Goal: Task Accomplishment & Management: Manage account settings

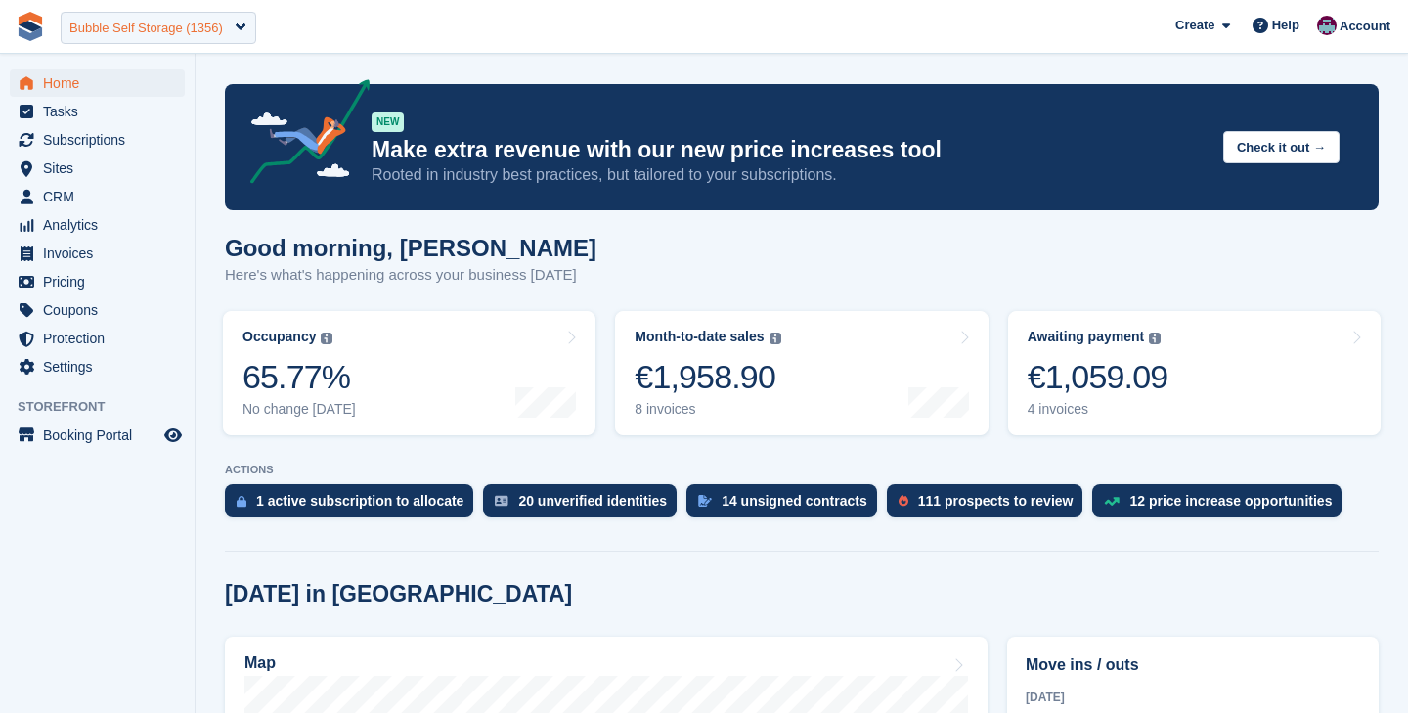
click at [198, 28] on div "Bubble Self Storage (1356)" at bounding box center [146, 29] width 154 height 20
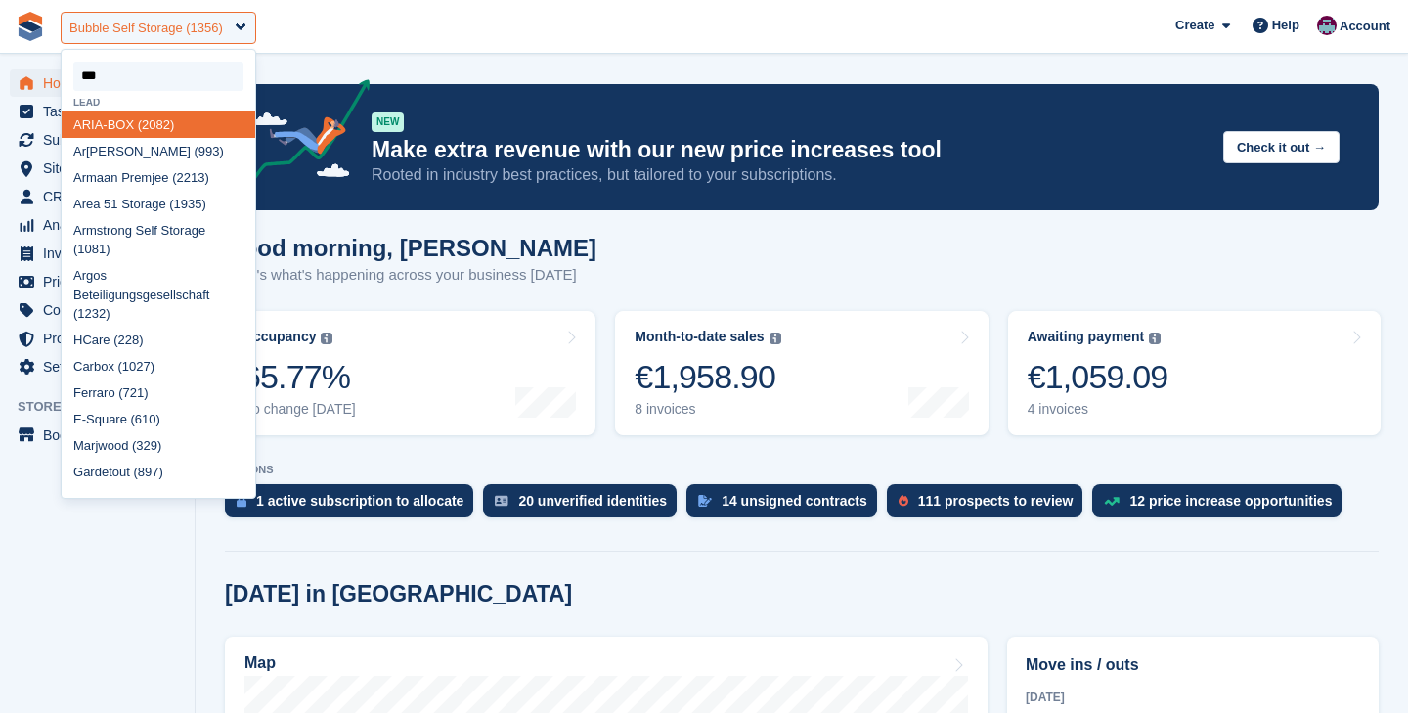
type input "****"
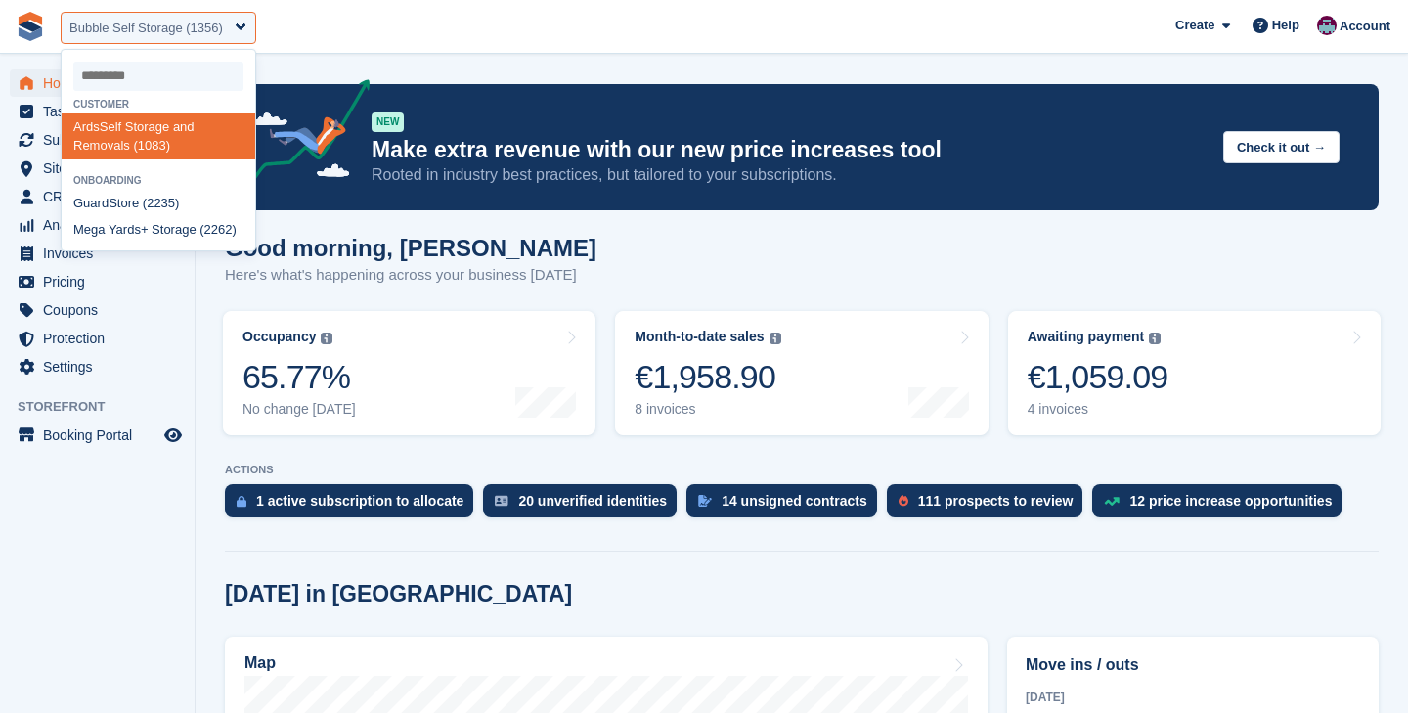
select select "****"
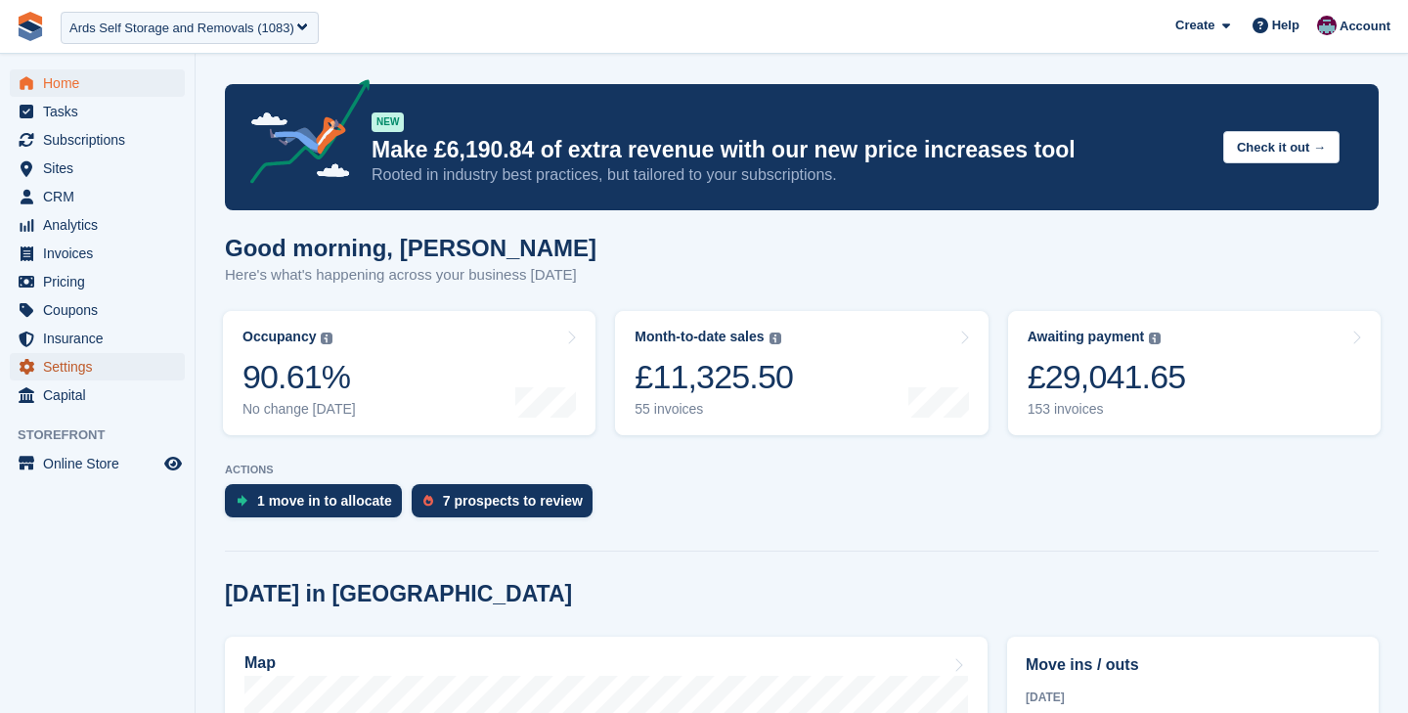
click at [109, 376] on span "Settings" at bounding box center [101, 366] width 117 height 27
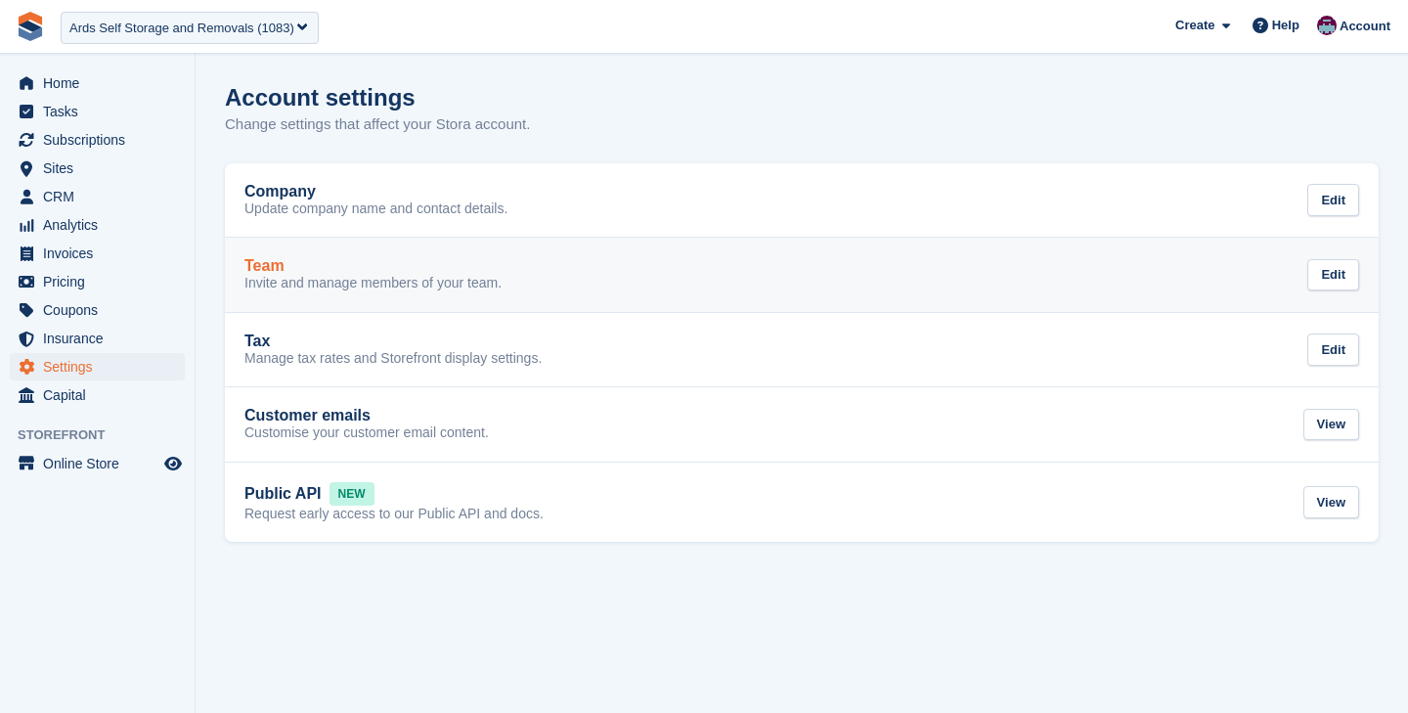
click at [404, 276] on p "Invite and manage members of your team." at bounding box center [372, 284] width 257 height 18
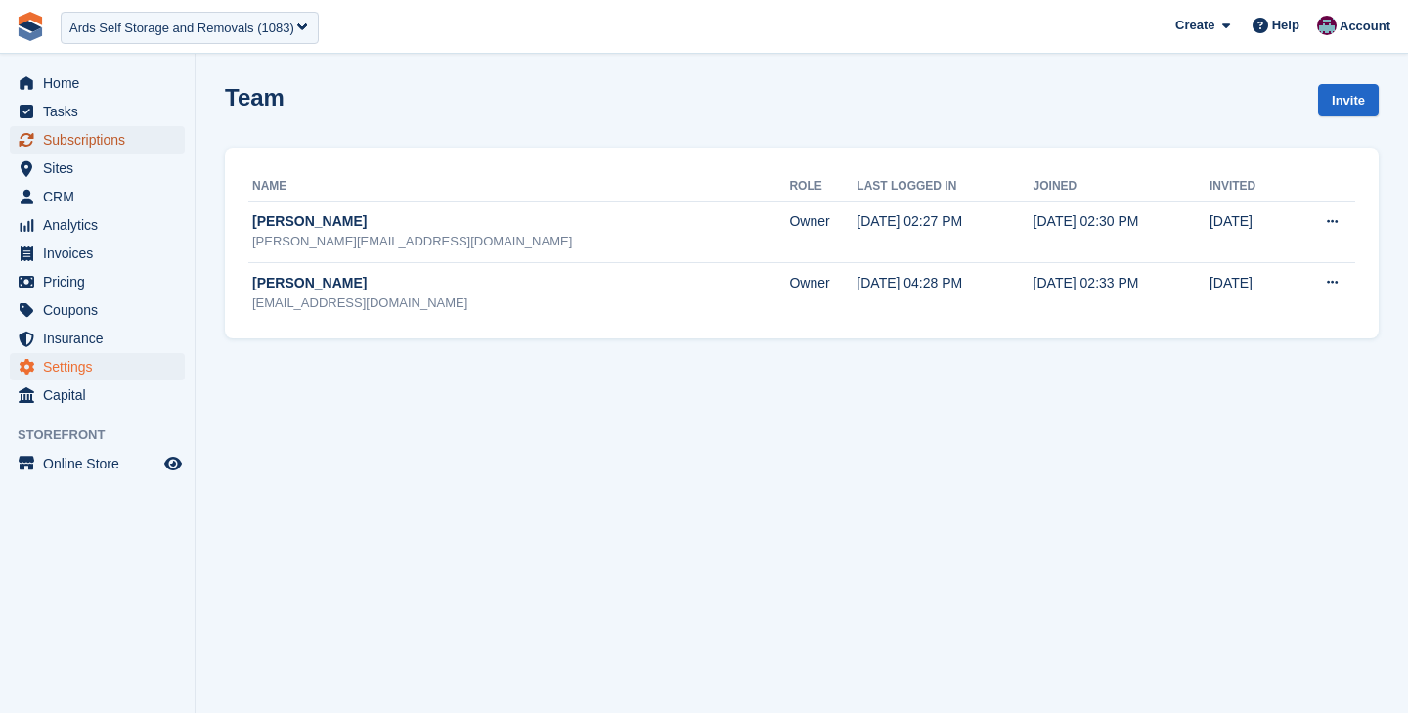
click at [130, 144] on span "Subscriptions" at bounding box center [101, 139] width 117 height 27
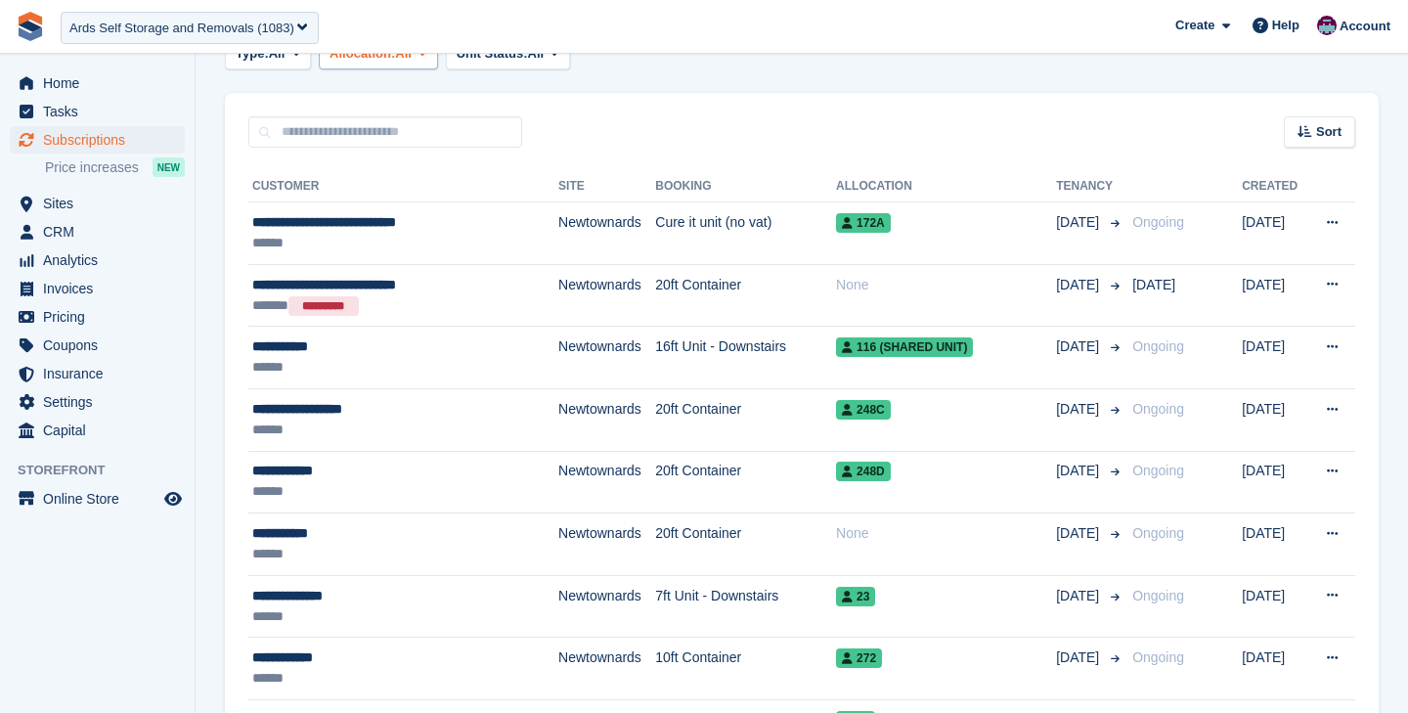
scroll to position [339, 0]
click at [76, 235] on span "CRM" at bounding box center [101, 231] width 117 height 27
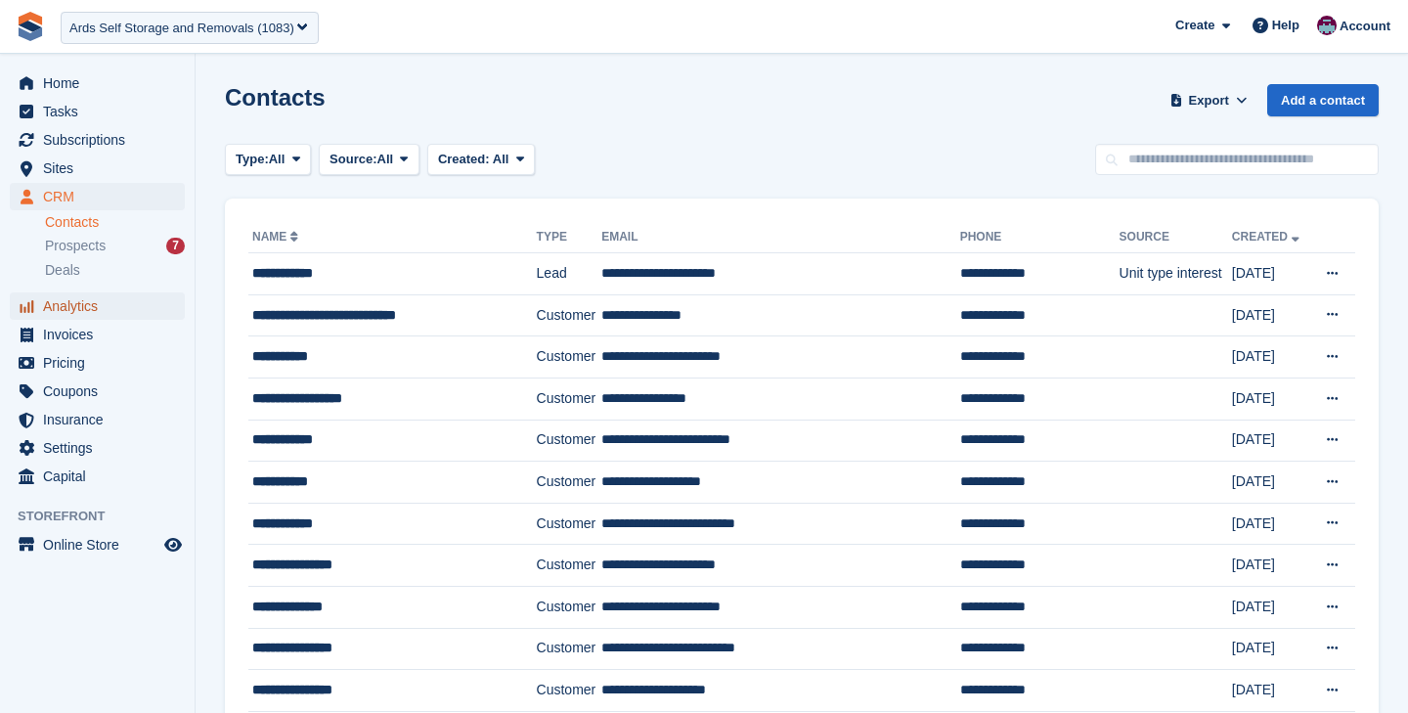
click at [82, 307] on span "Analytics" at bounding box center [101, 305] width 117 height 27
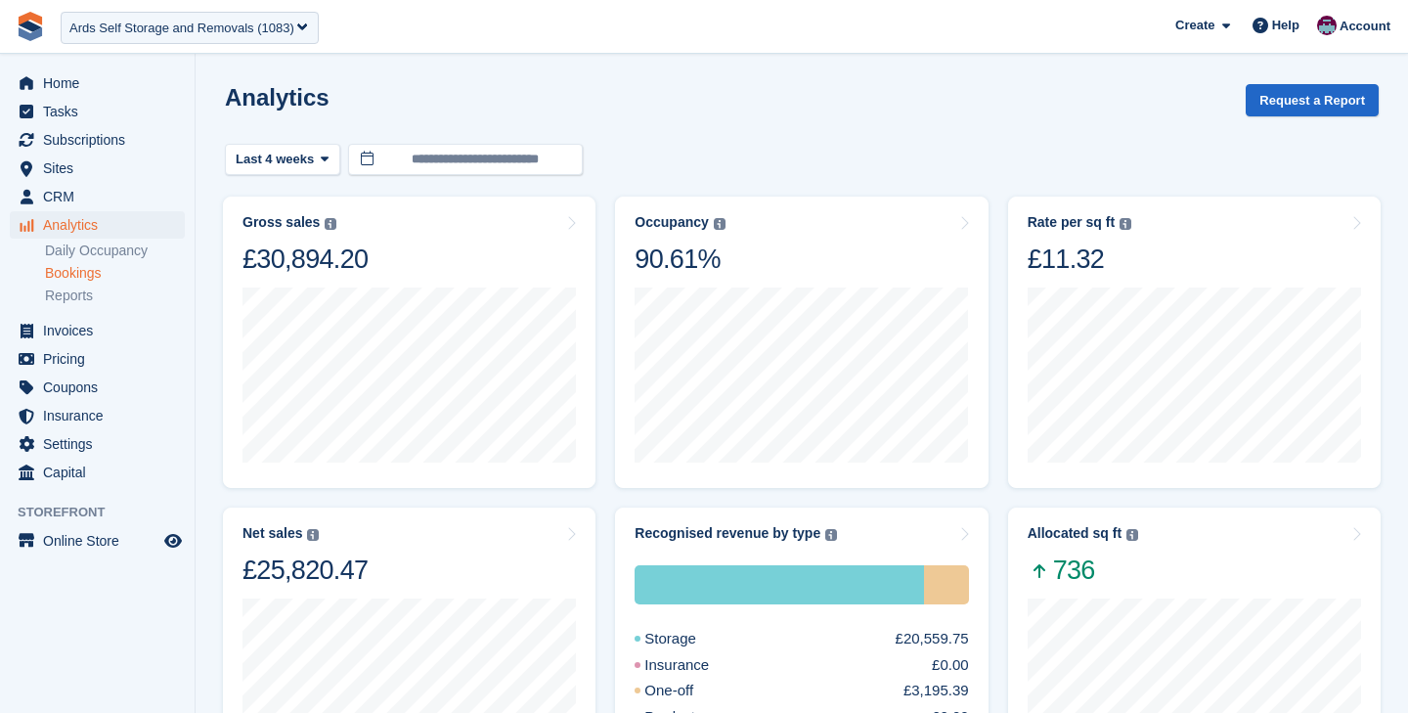
click at [81, 280] on link "Bookings" at bounding box center [115, 273] width 140 height 19
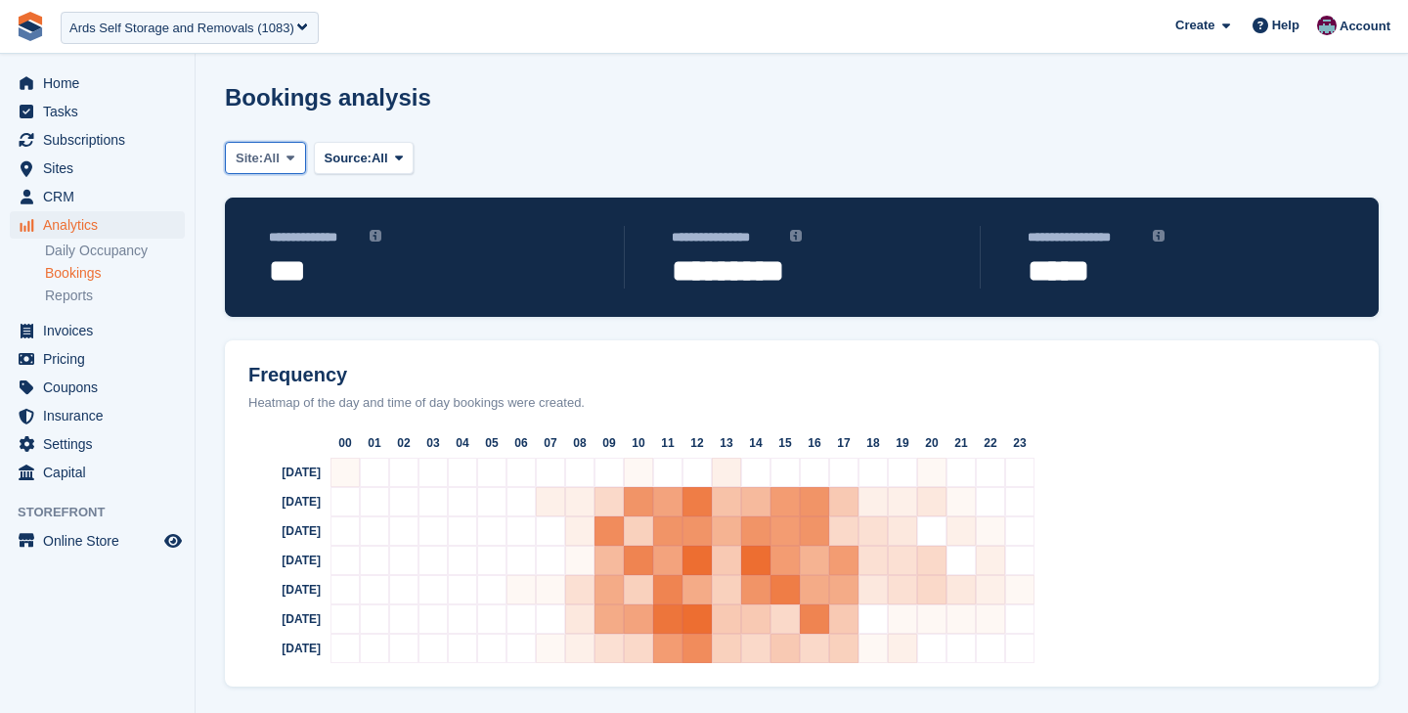
click at [280, 163] on span "All" at bounding box center [271, 159] width 17 height 20
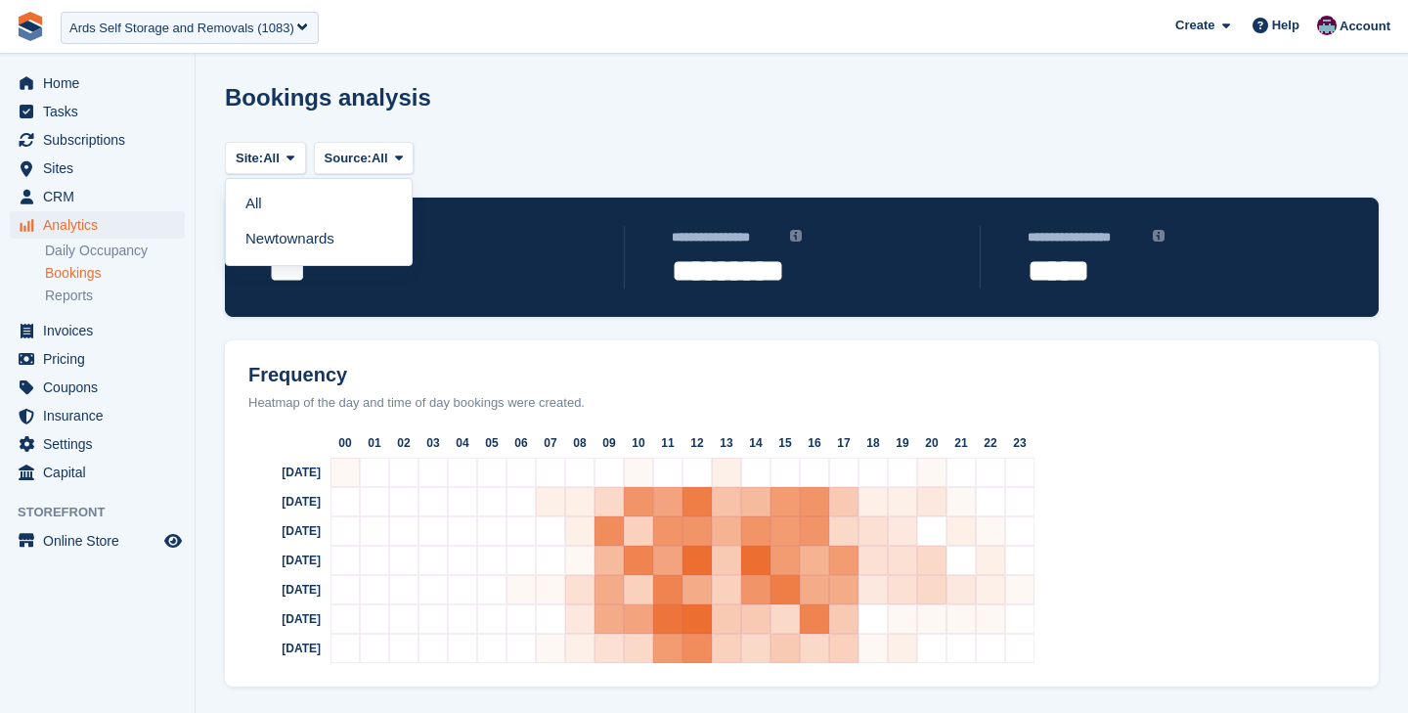
click at [389, 139] on div "Site: All All Newtownards Source: All All Storefront Backoffice" at bounding box center [802, 168] width 1154 height 60
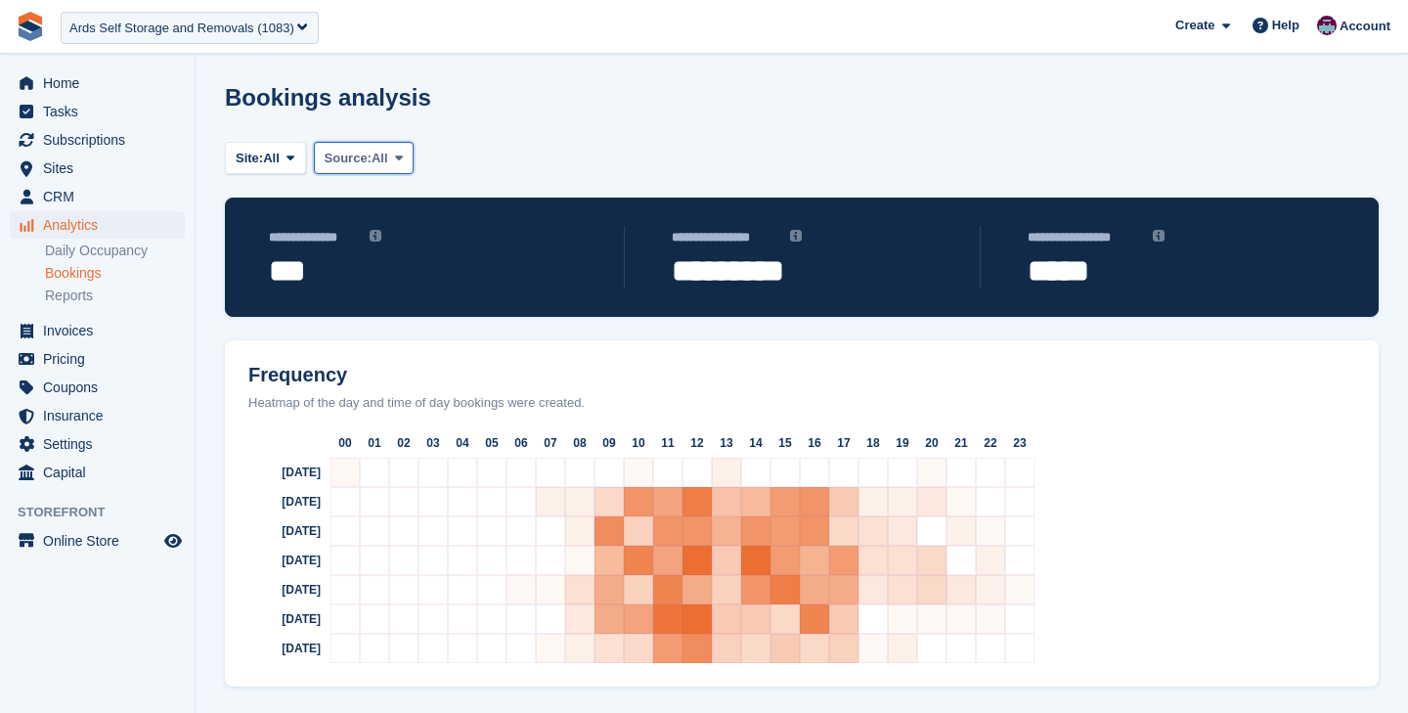
click at [387, 150] on span "All" at bounding box center [380, 159] width 17 height 20
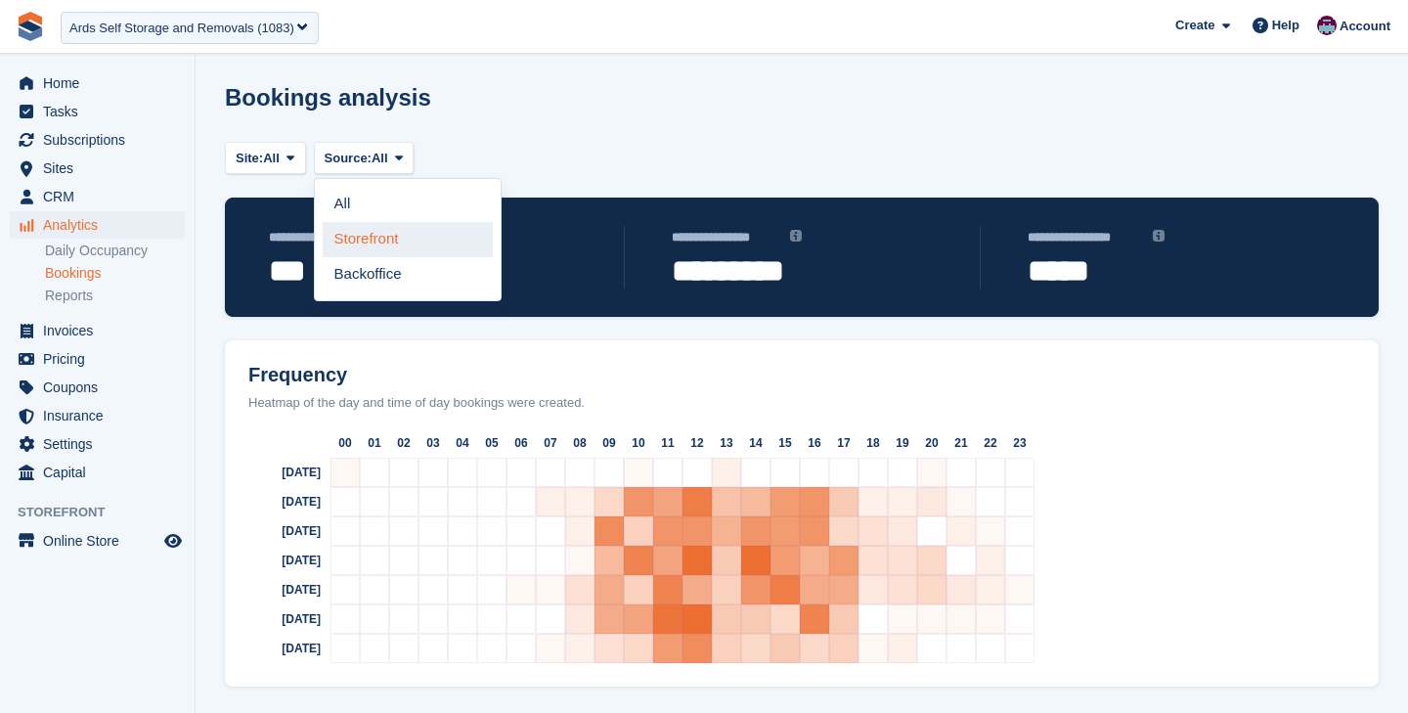
click at [385, 237] on link "Storefront" at bounding box center [408, 239] width 170 height 35
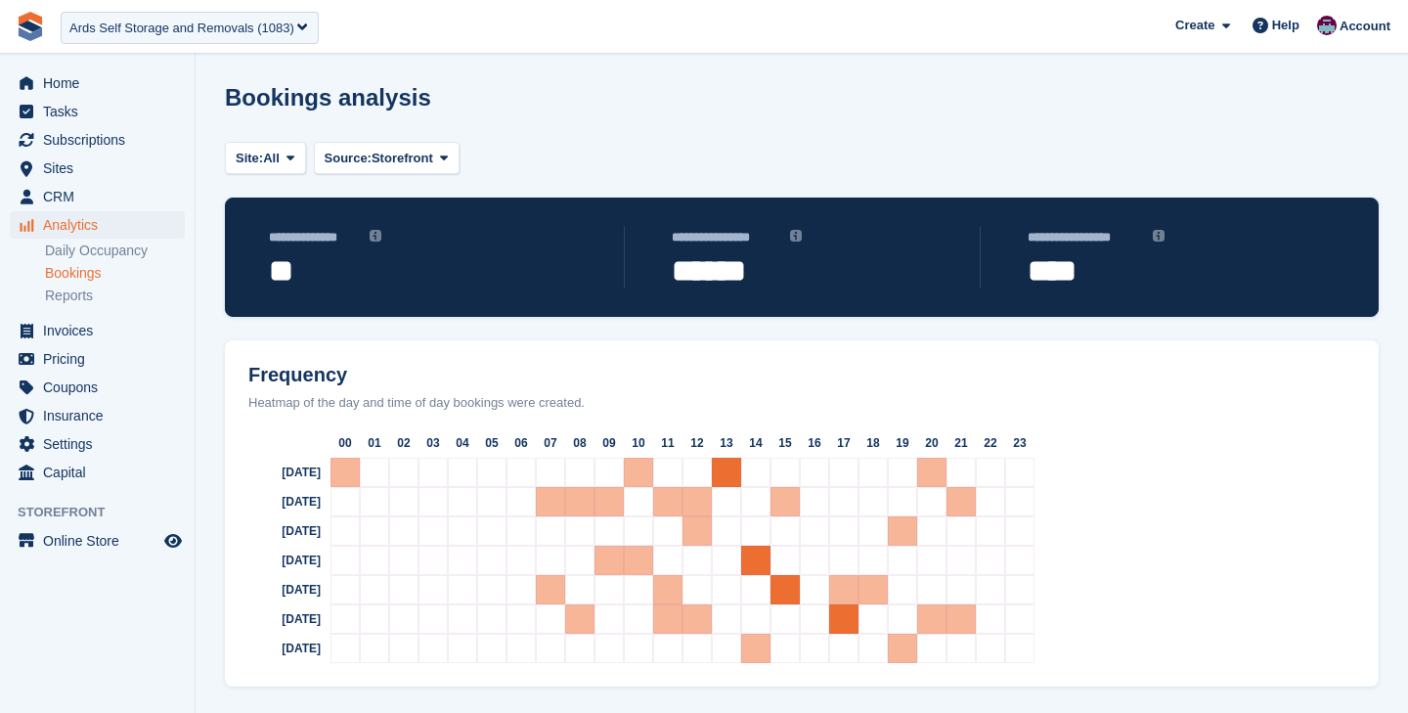
scroll to position [14, 0]
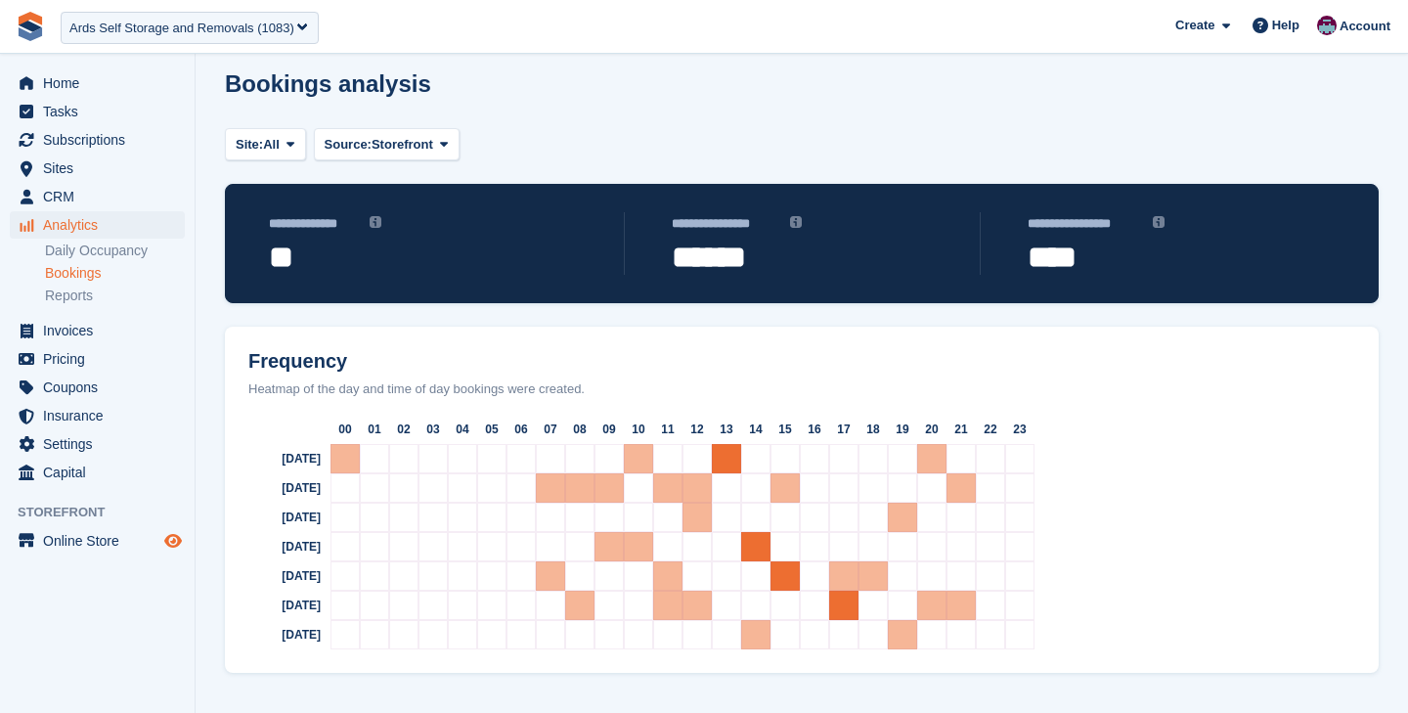
click at [178, 543] on icon "Preview store" at bounding box center [173, 541] width 18 height 16
click at [130, 130] on span "Subscriptions" at bounding box center [101, 139] width 117 height 27
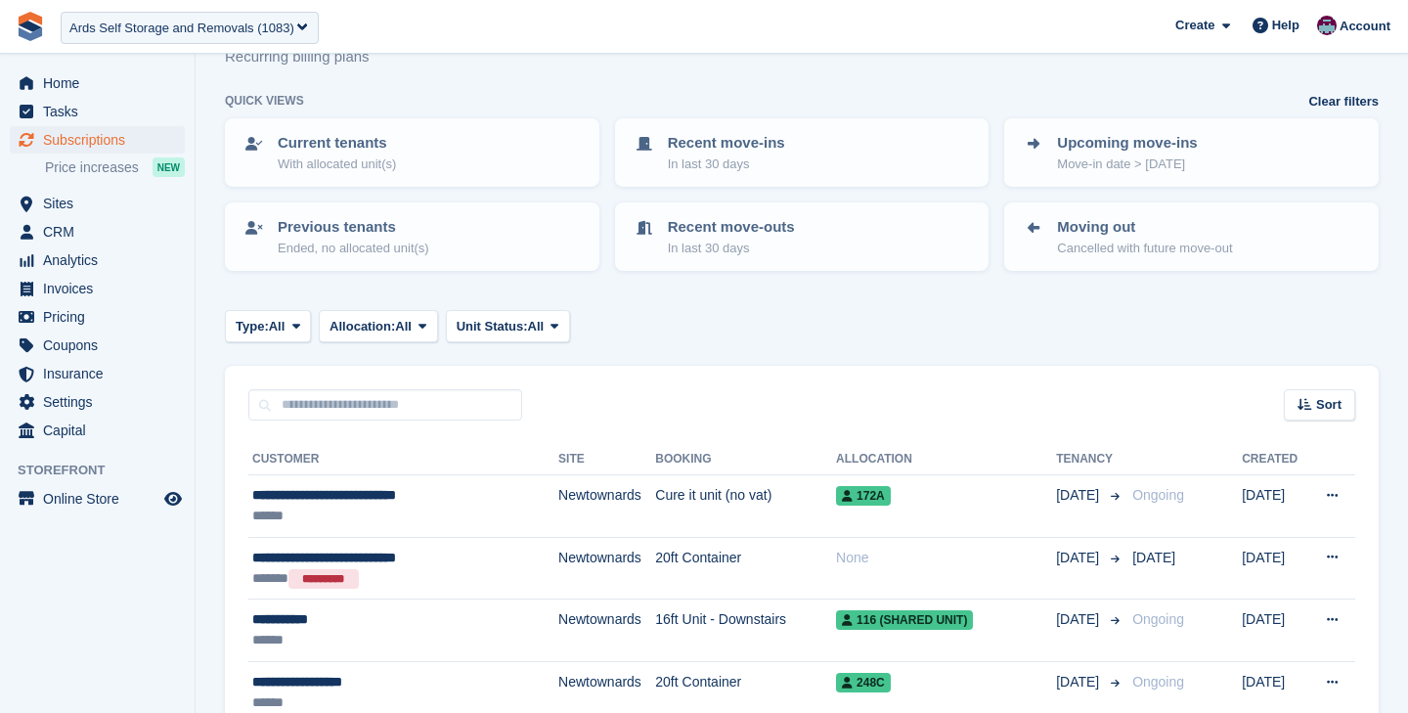
scroll to position [65, 0]
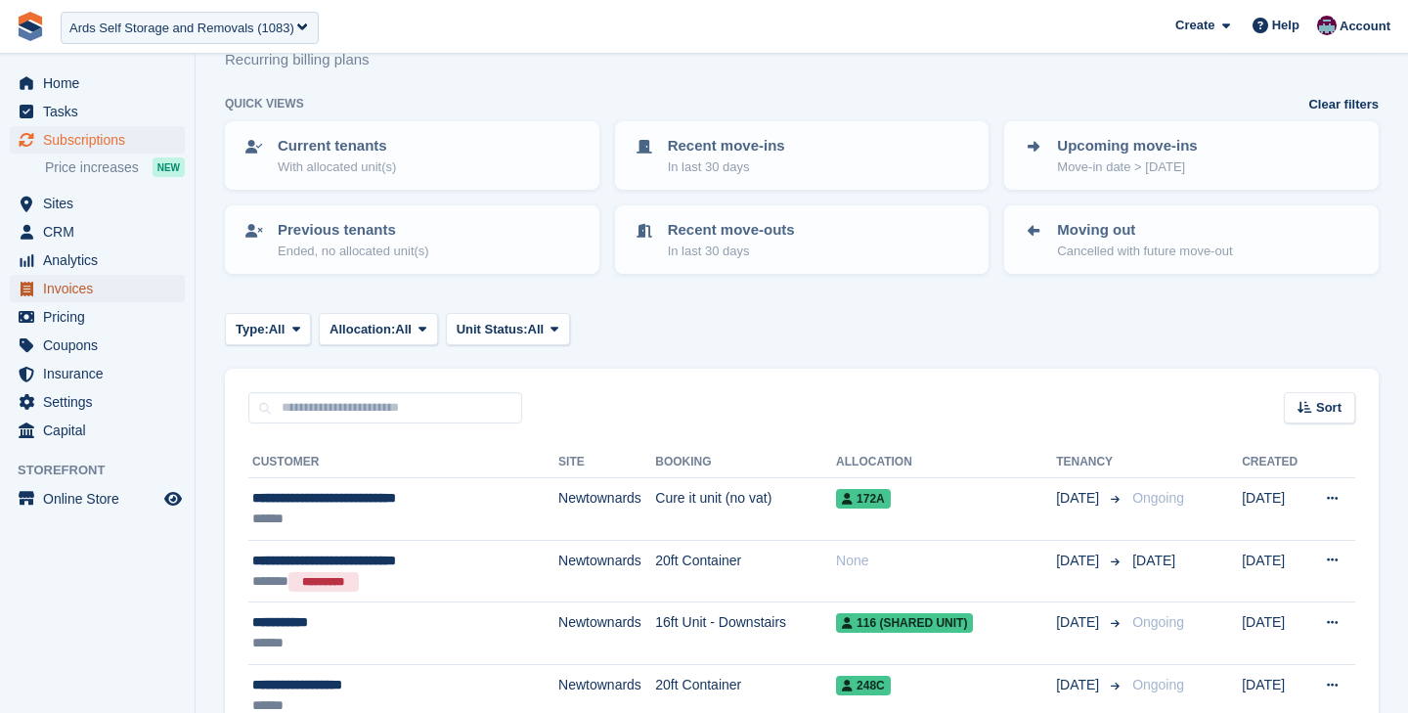
click at [106, 289] on span "Invoices" at bounding box center [101, 288] width 117 height 27
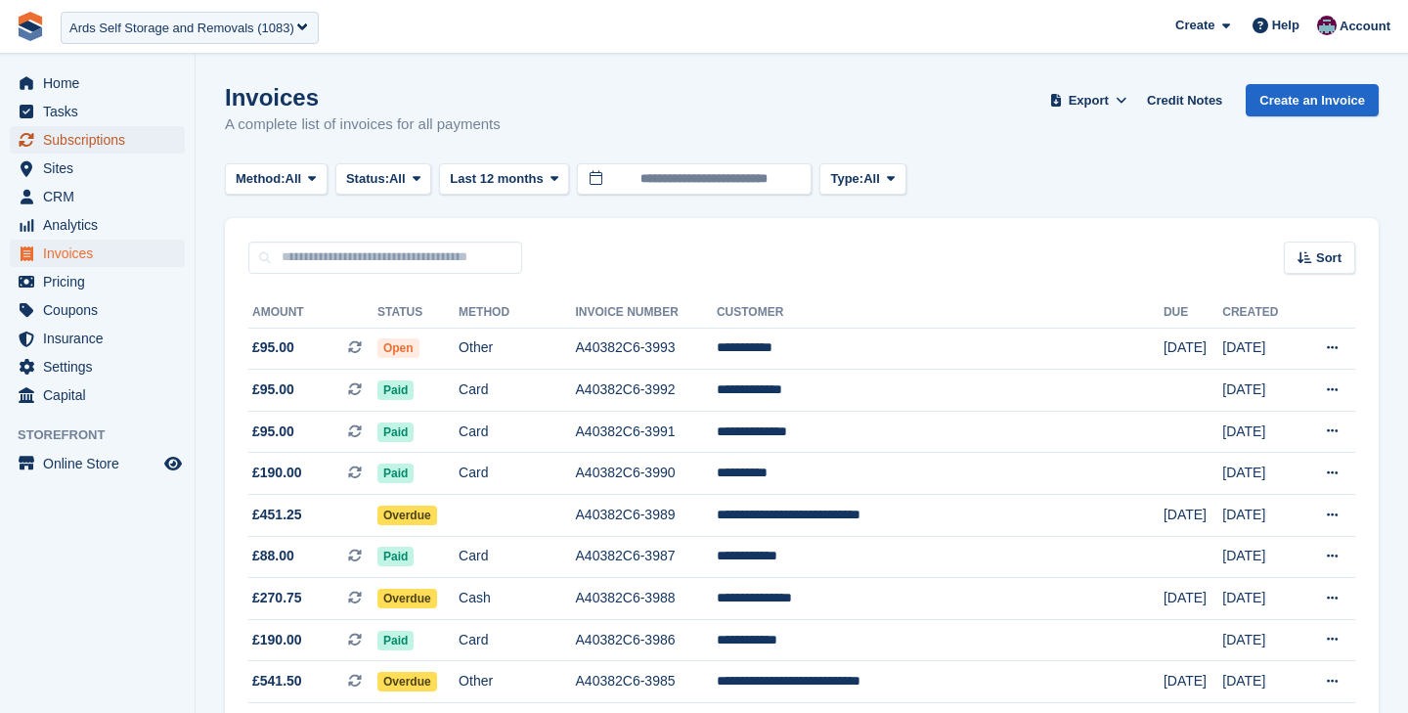
click at [125, 135] on span "Subscriptions" at bounding box center [101, 139] width 117 height 27
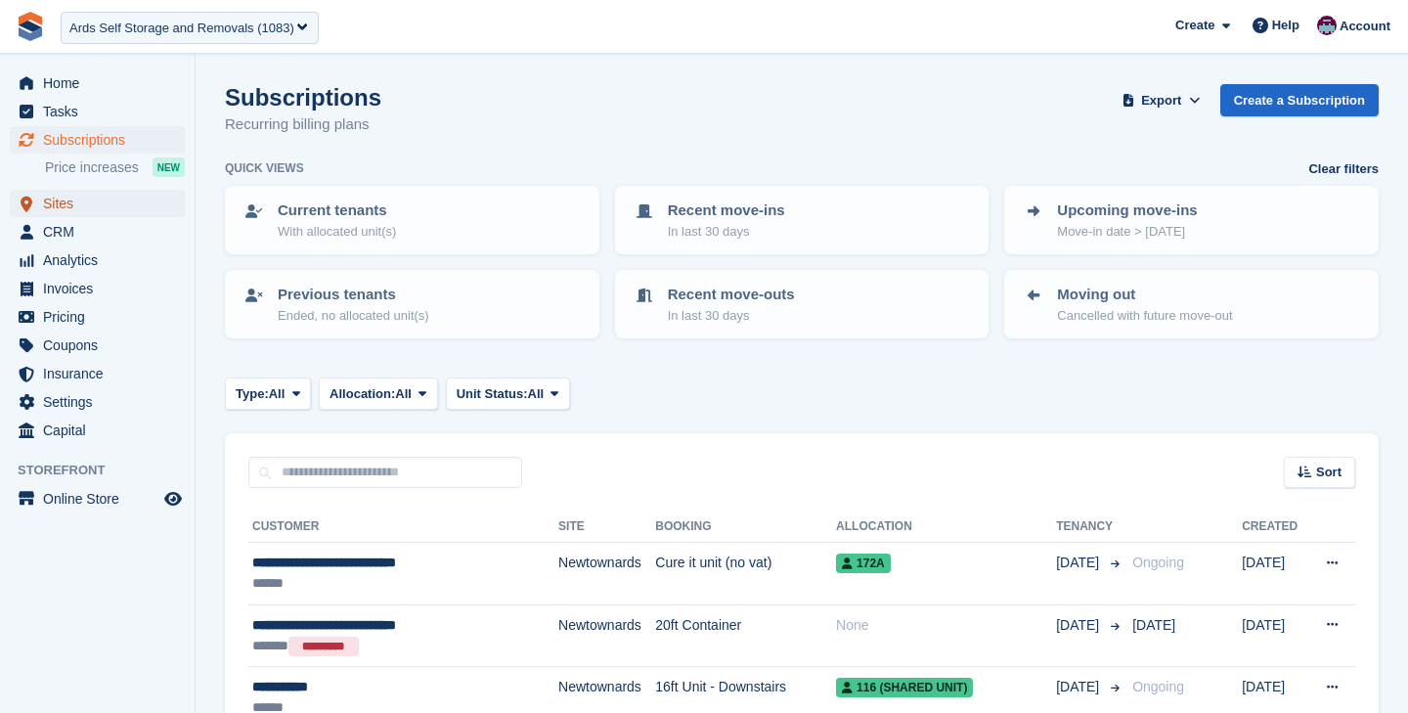
click at [70, 208] on span "Sites" at bounding box center [101, 203] width 117 height 27
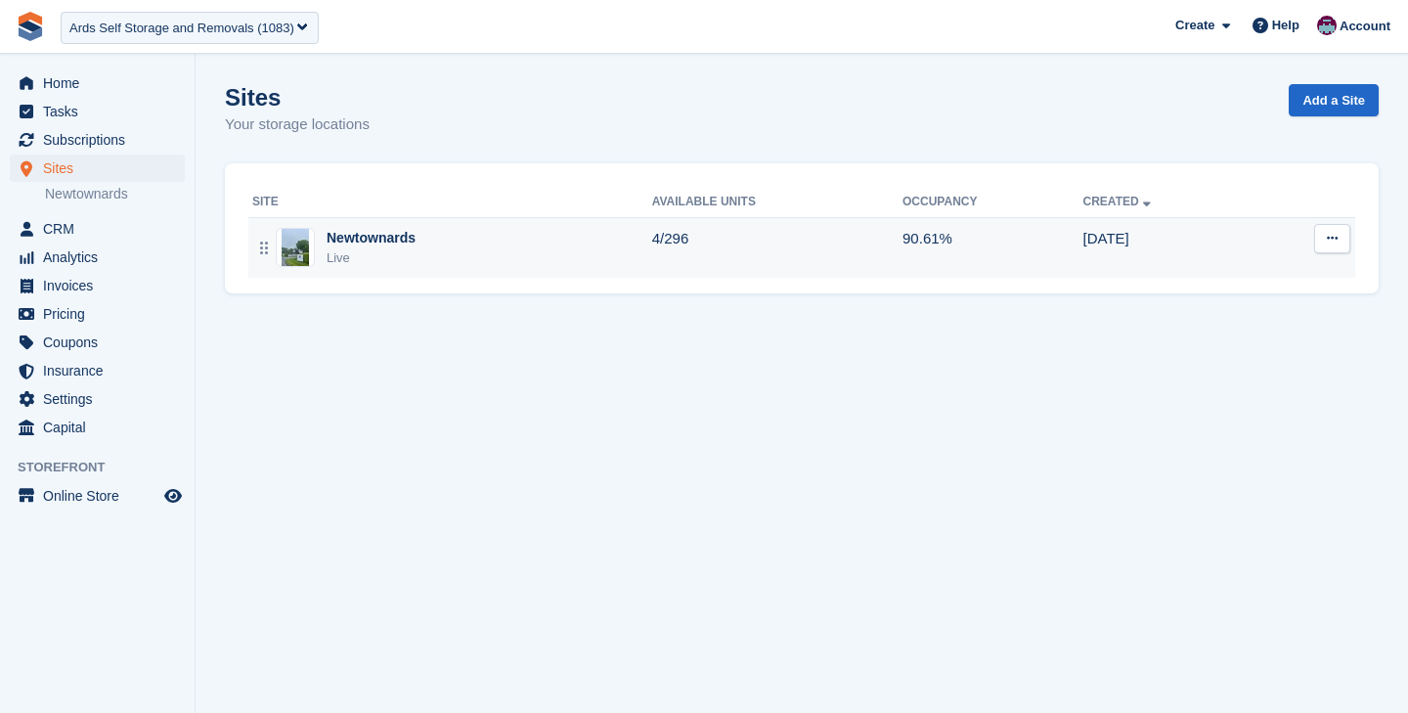
click at [415, 243] on div "Newtownards" at bounding box center [371, 238] width 89 height 21
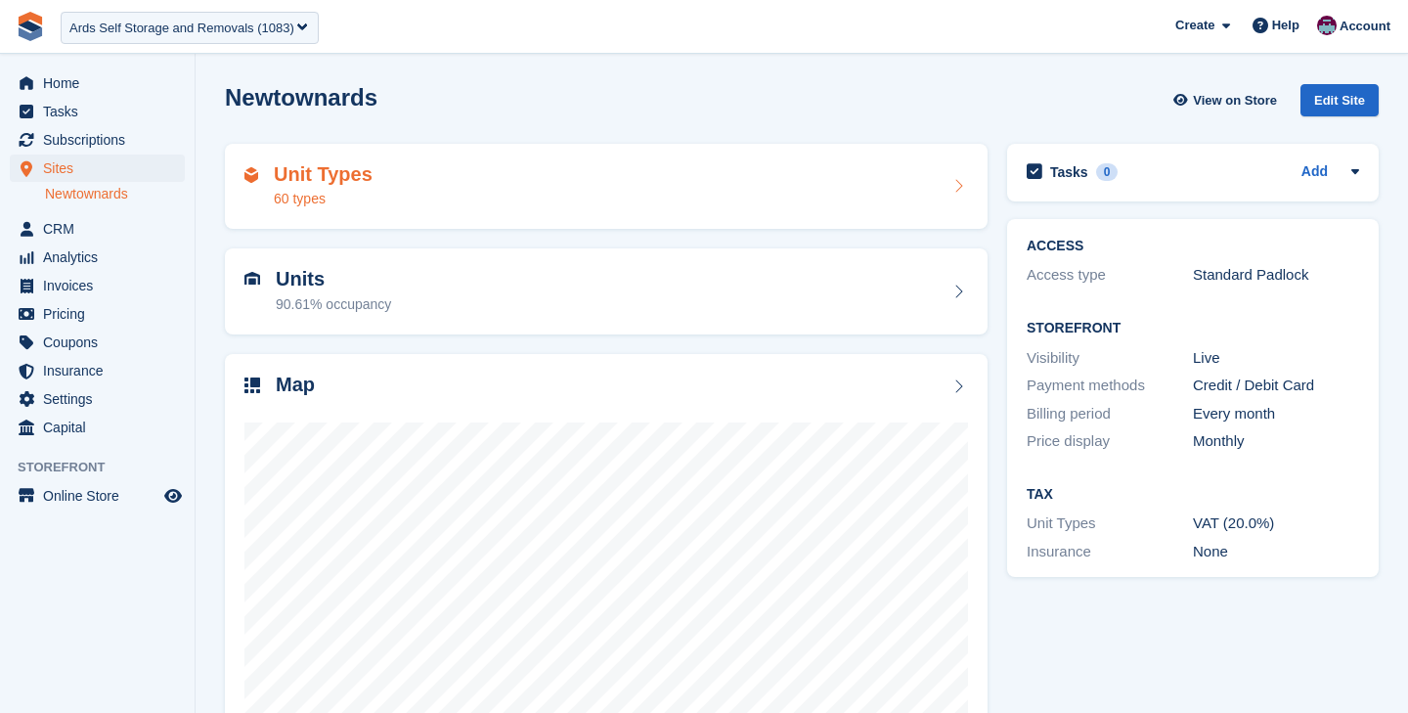
click at [445, 201] on div "Unit Types 60 types" at bounding box center [606, 186] width 724 height 47
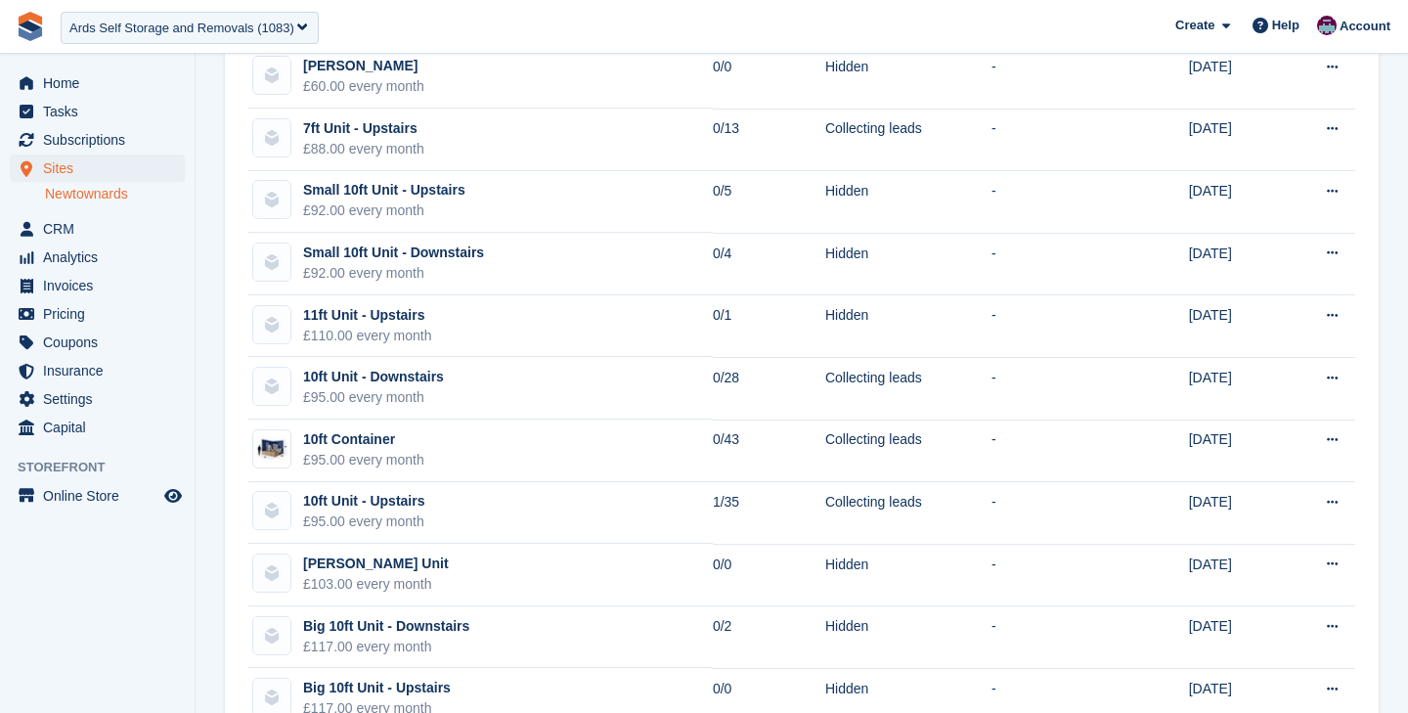
scroll to position [1342, 0]
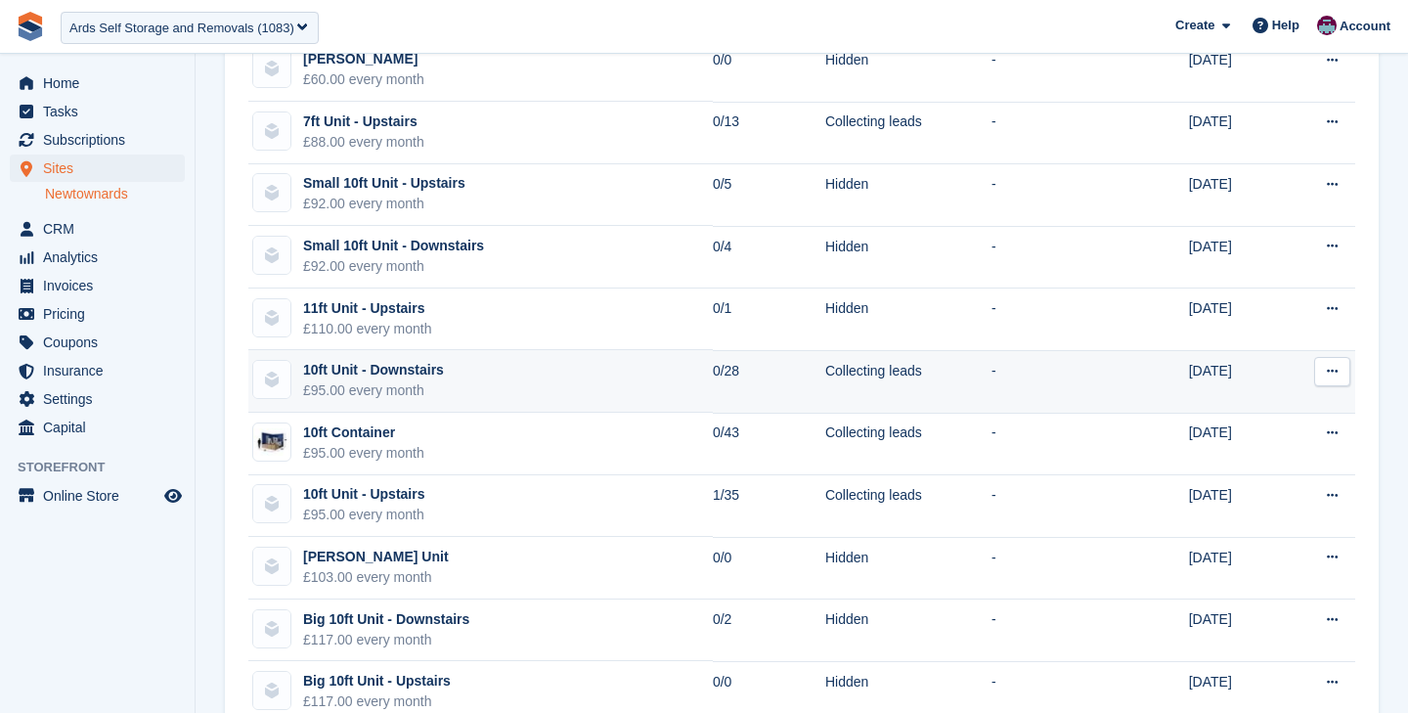
click at [521, 379] on td "10ft Unit - Downstairs £95.00 every month" at bounding box center [480, 381] width 465 height 63
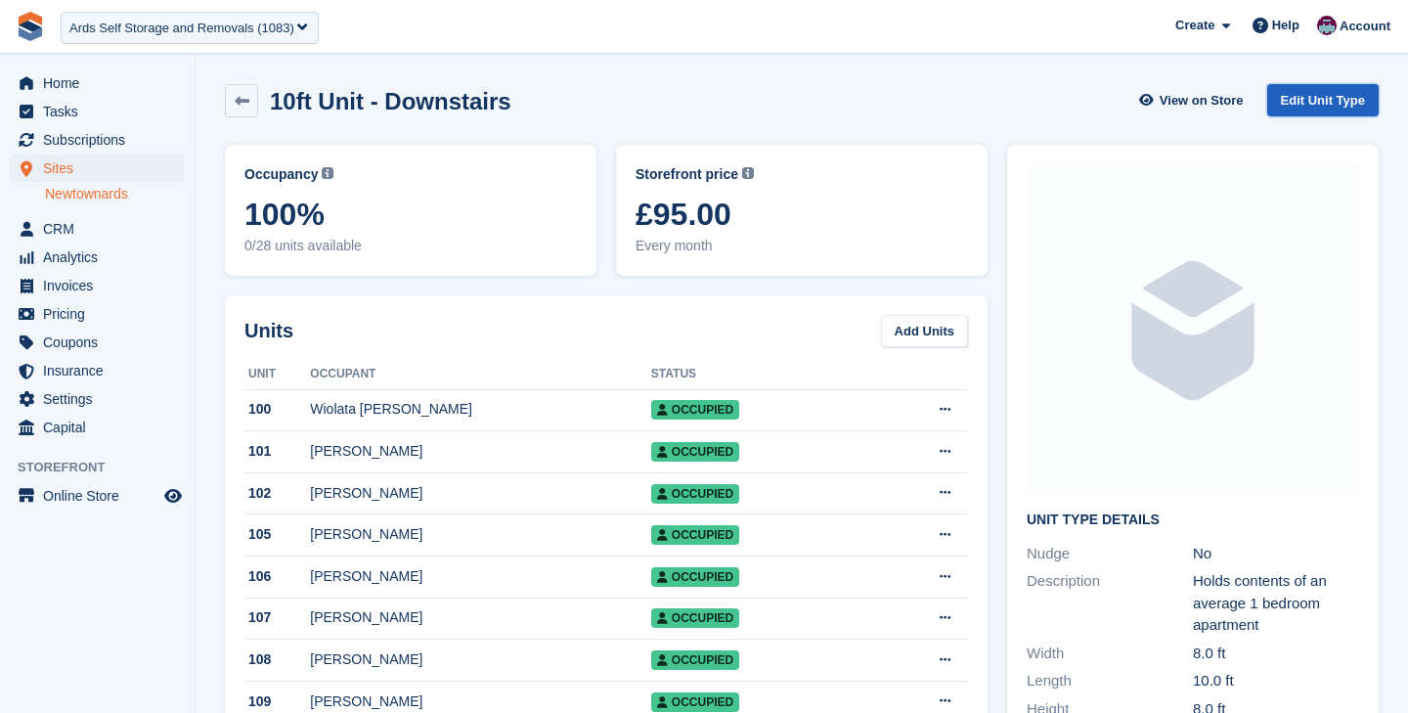
click at [1300, 104] on link "Edit Unit Type" at bounding box center [1322, 100] width 111 height 32
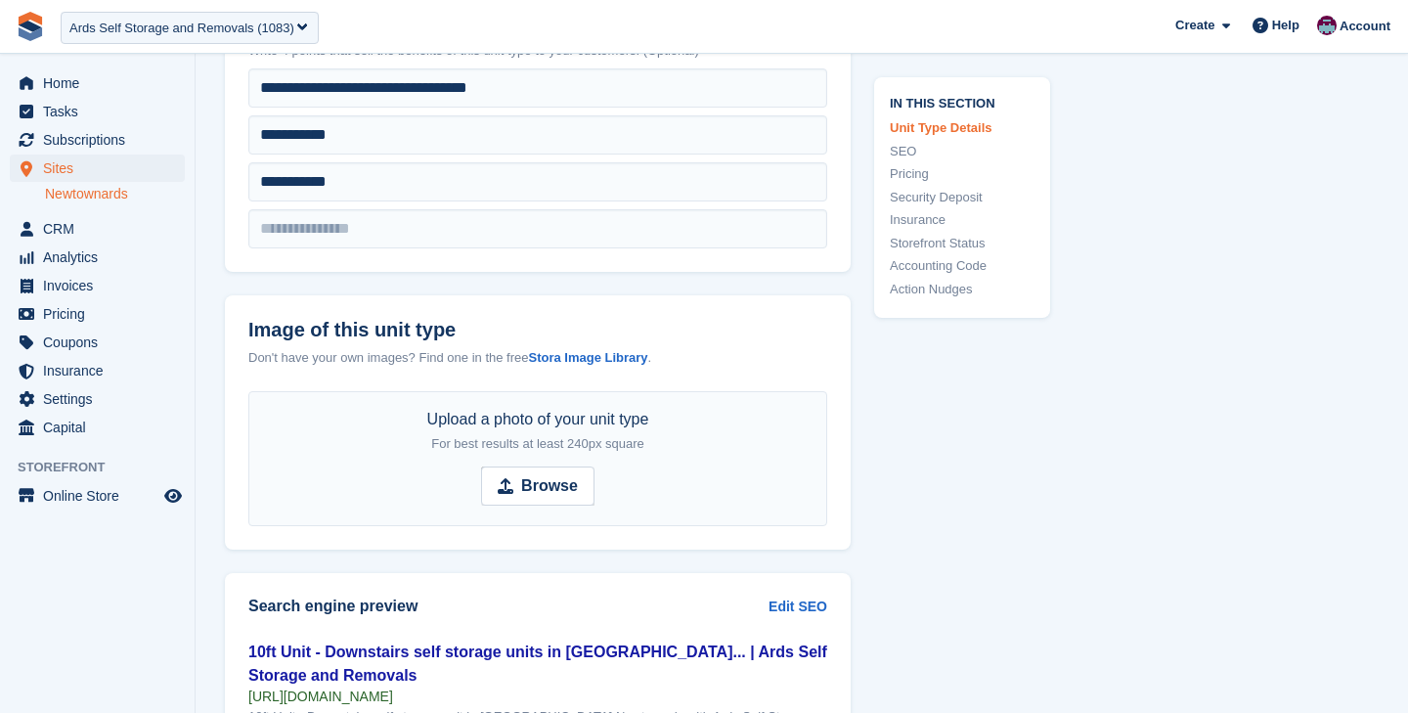
scroll to position [804, 0]
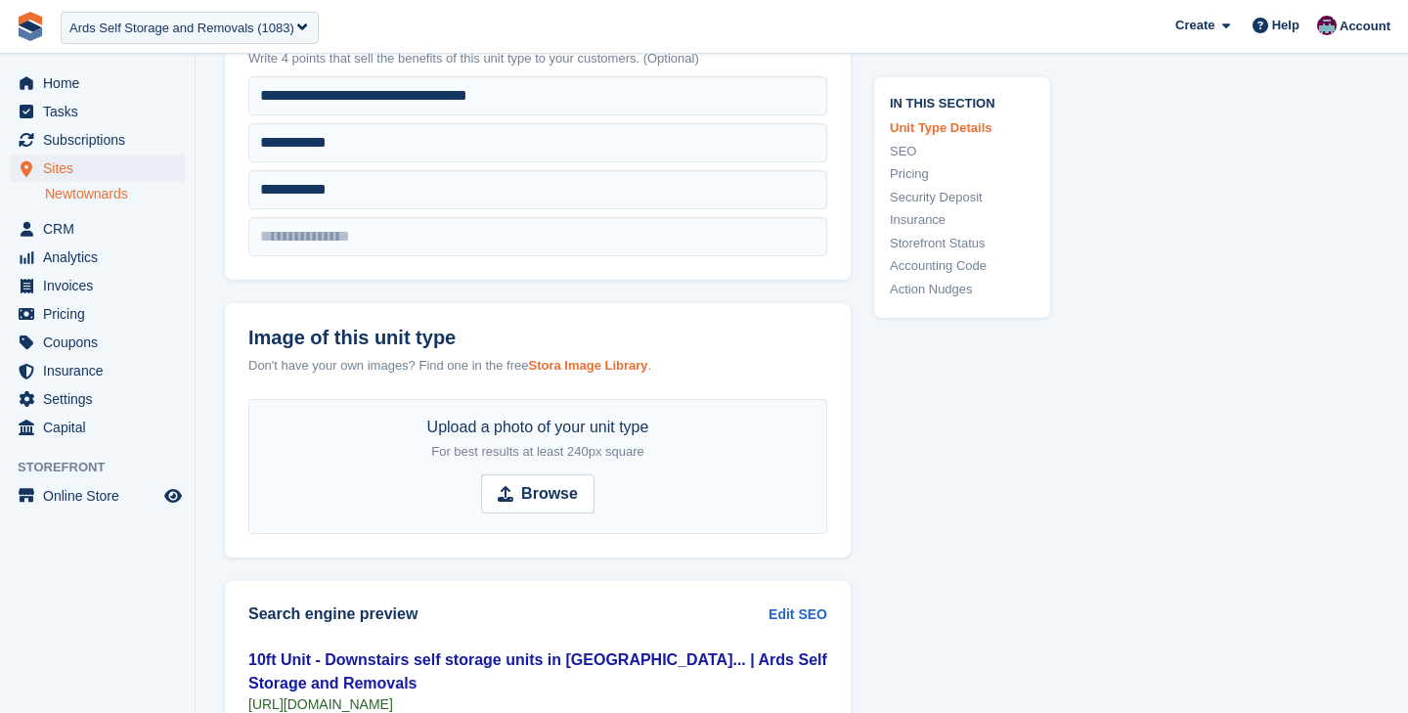
click at [594, 363] on strong "Stora Image Library" at bounding box center [587, 365] width 119 height 15
click at [531, 489] on strong "Browse" at bounding box center [549, 493] width 57 height 23
click at [531, 489] on input "Browse" at bounding box center [537, 493] width 113 height 39
type input "**********"
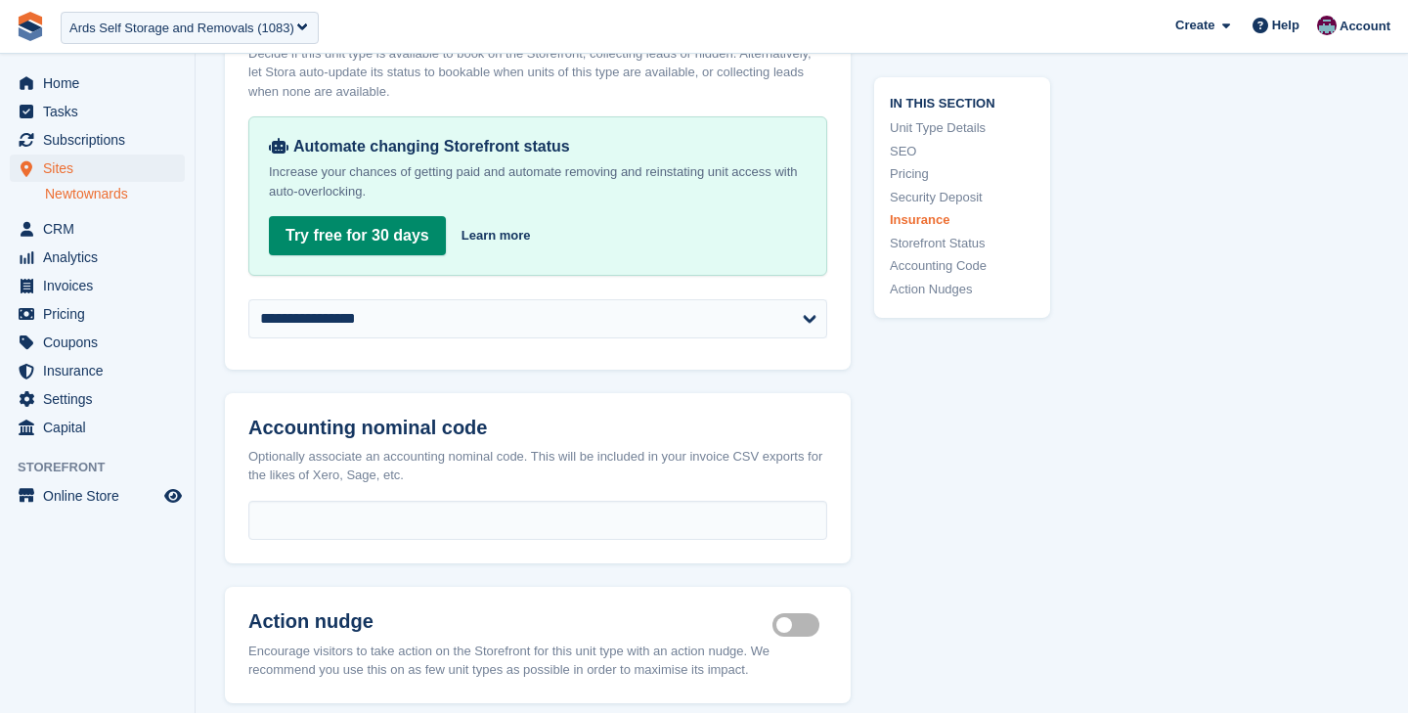
scroll to position [3254, 0]
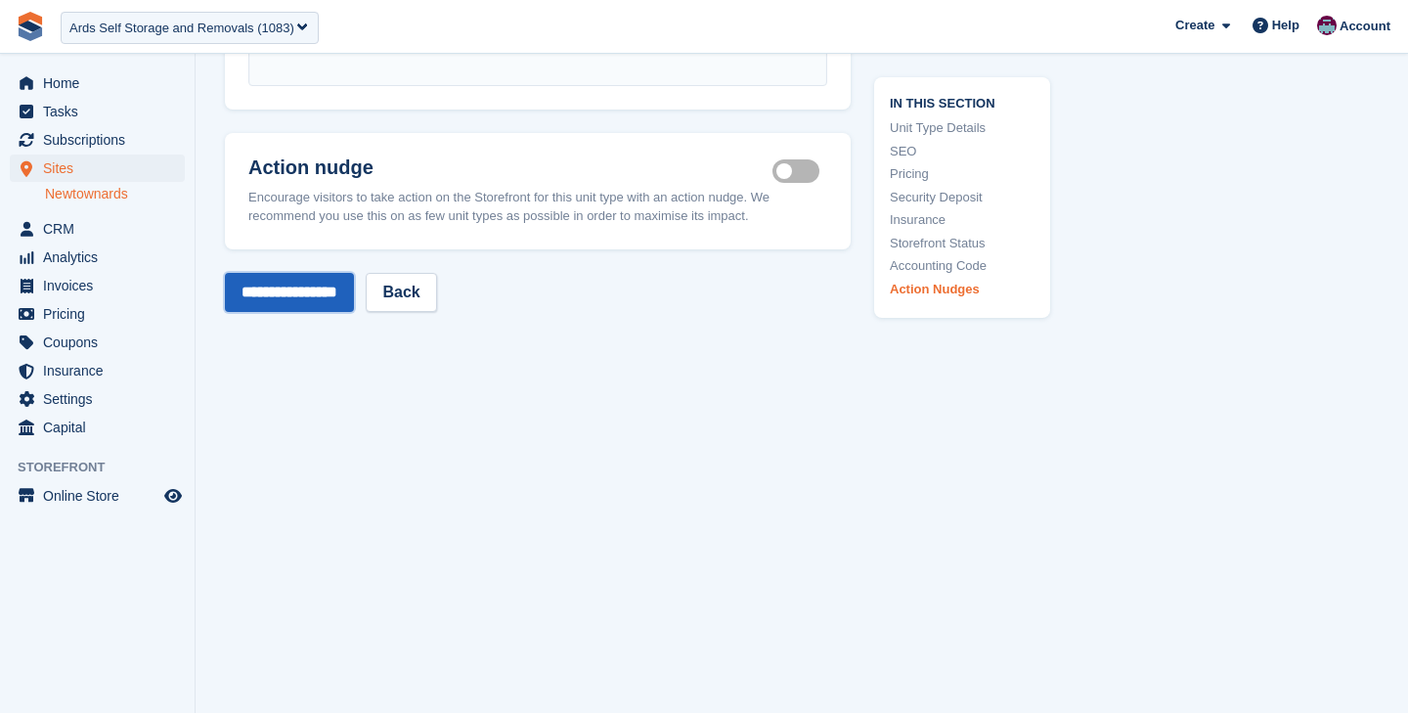
click at [294, 291] on input "**********" at bounding box center [289, 292] width 129 height 39
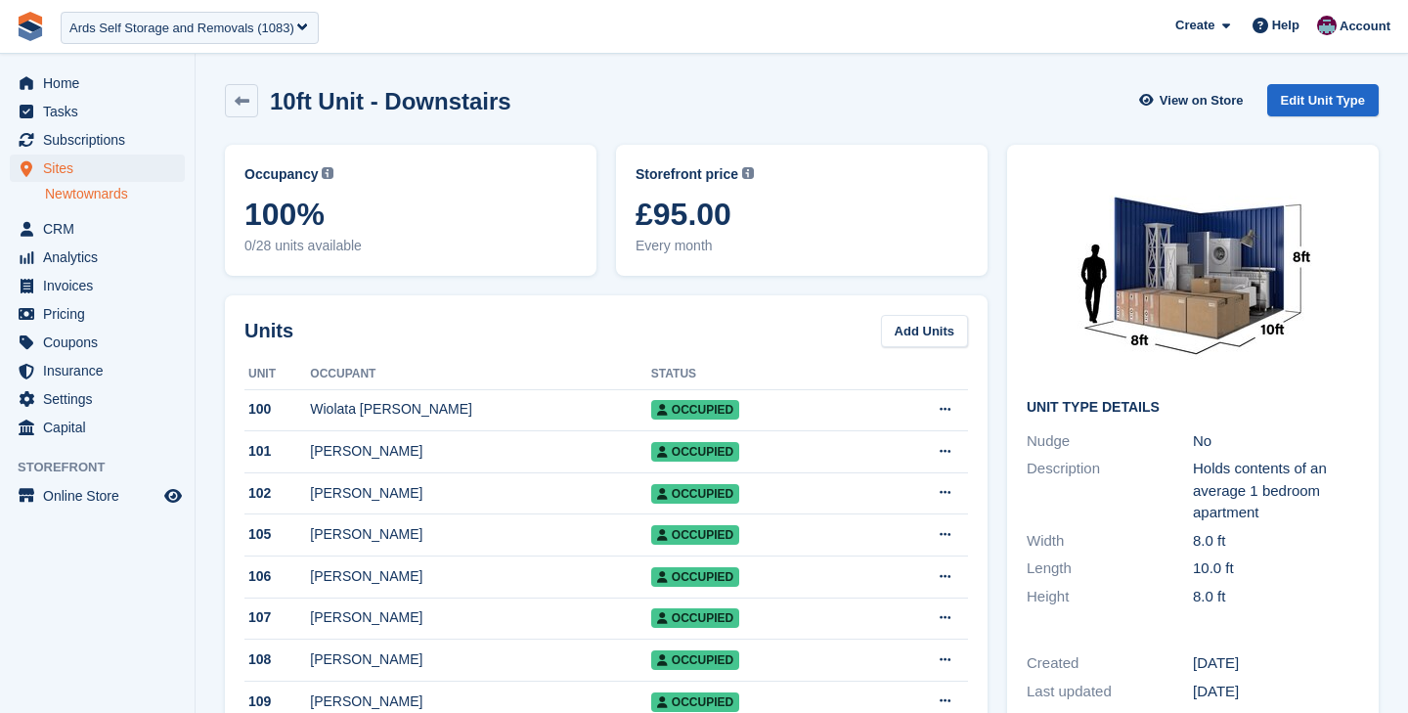
scroll to position [758, 0]
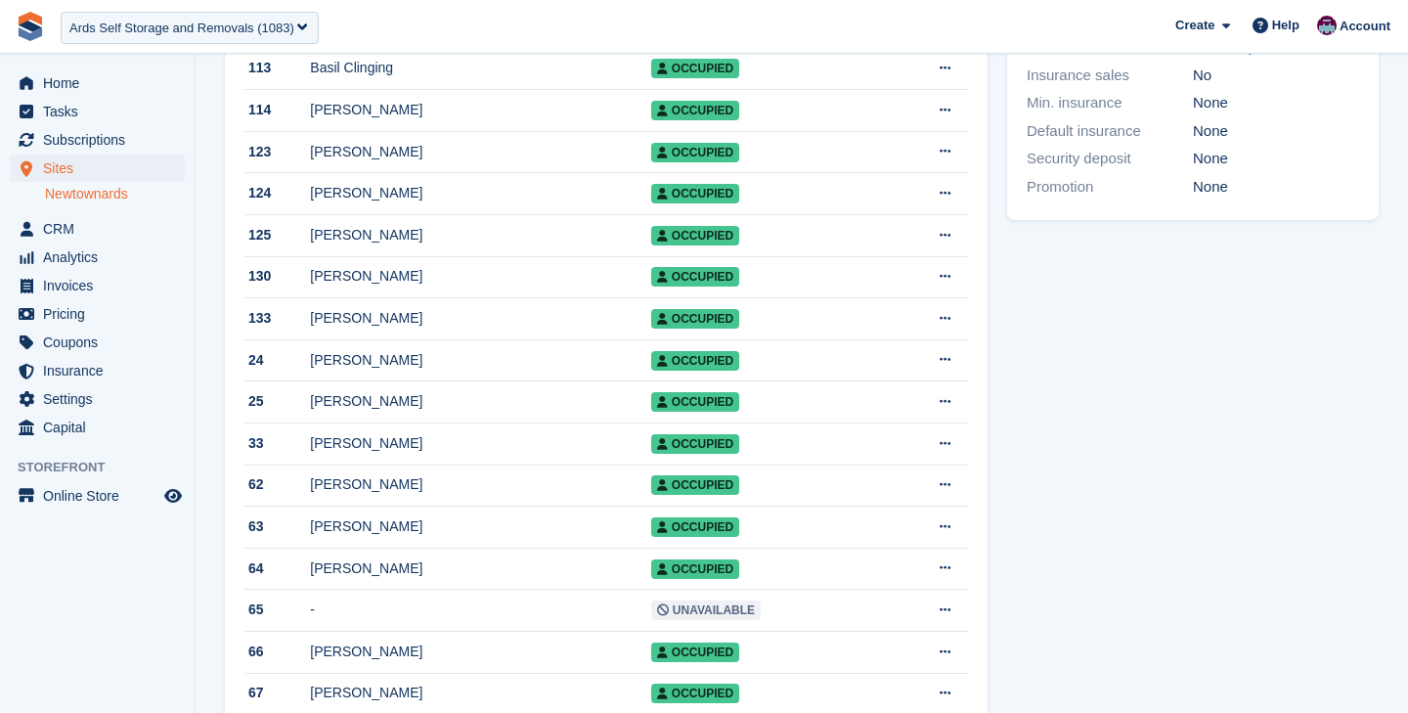
click at [111, 198] on link "Newtownards" at bounding box center [115, 194] width 140 height 19
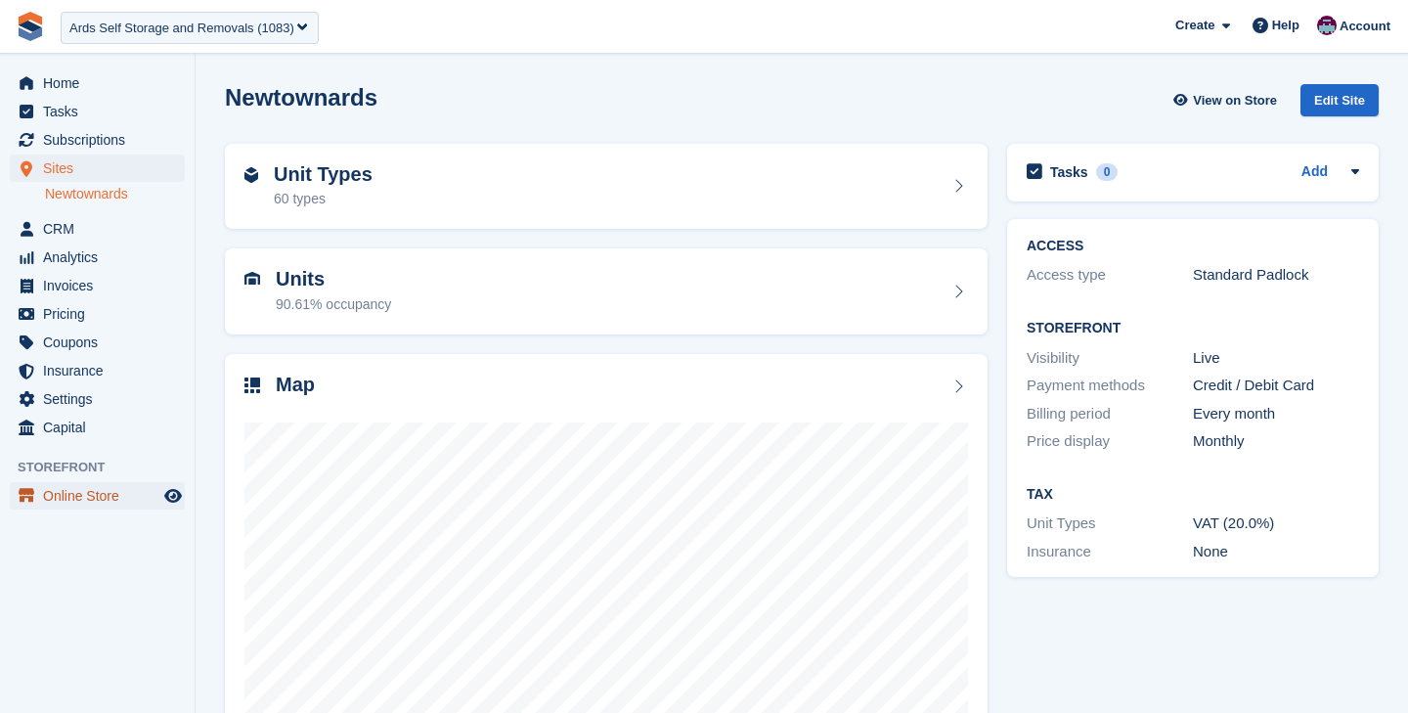
click at [104, 502] on span "Online Store" at bounding box center [101, 495] width 117 height 27
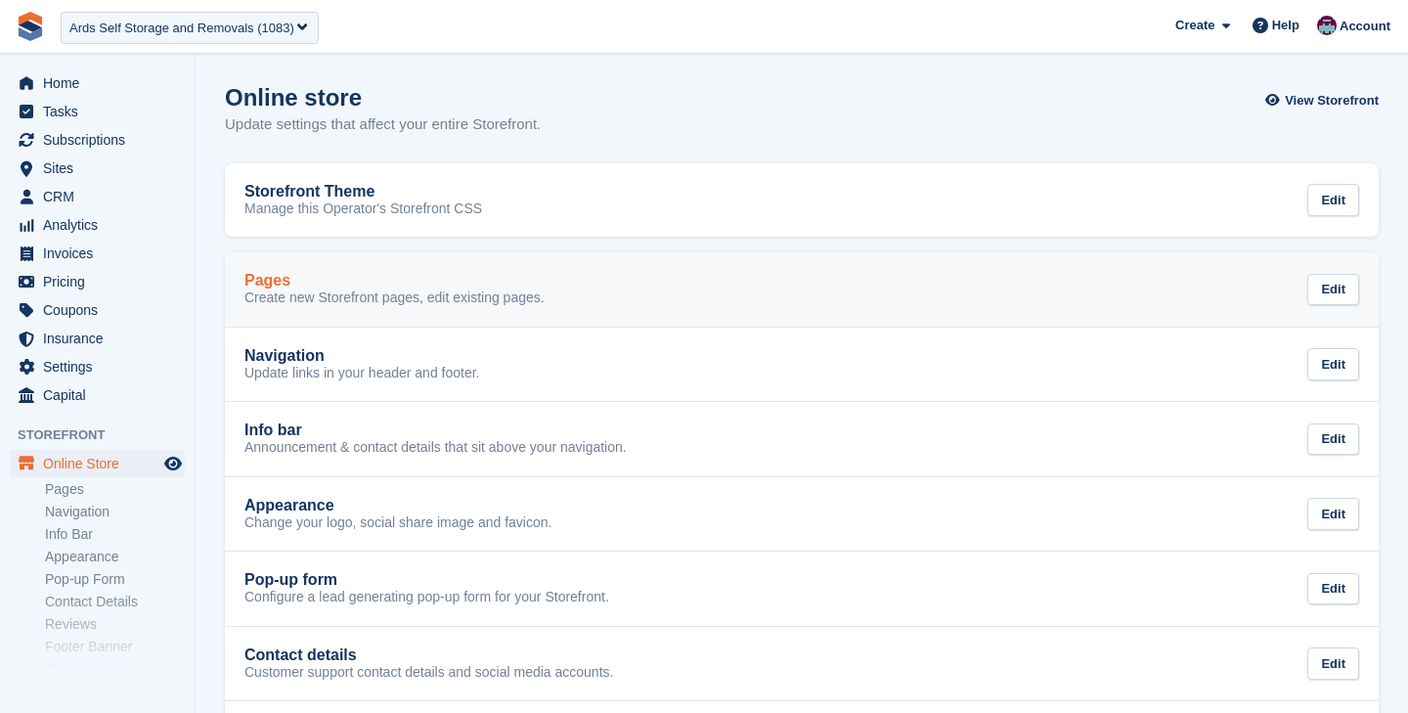
click at [350, 281] on div "Pages" at bounding box center [394, 281] width 300 height 18
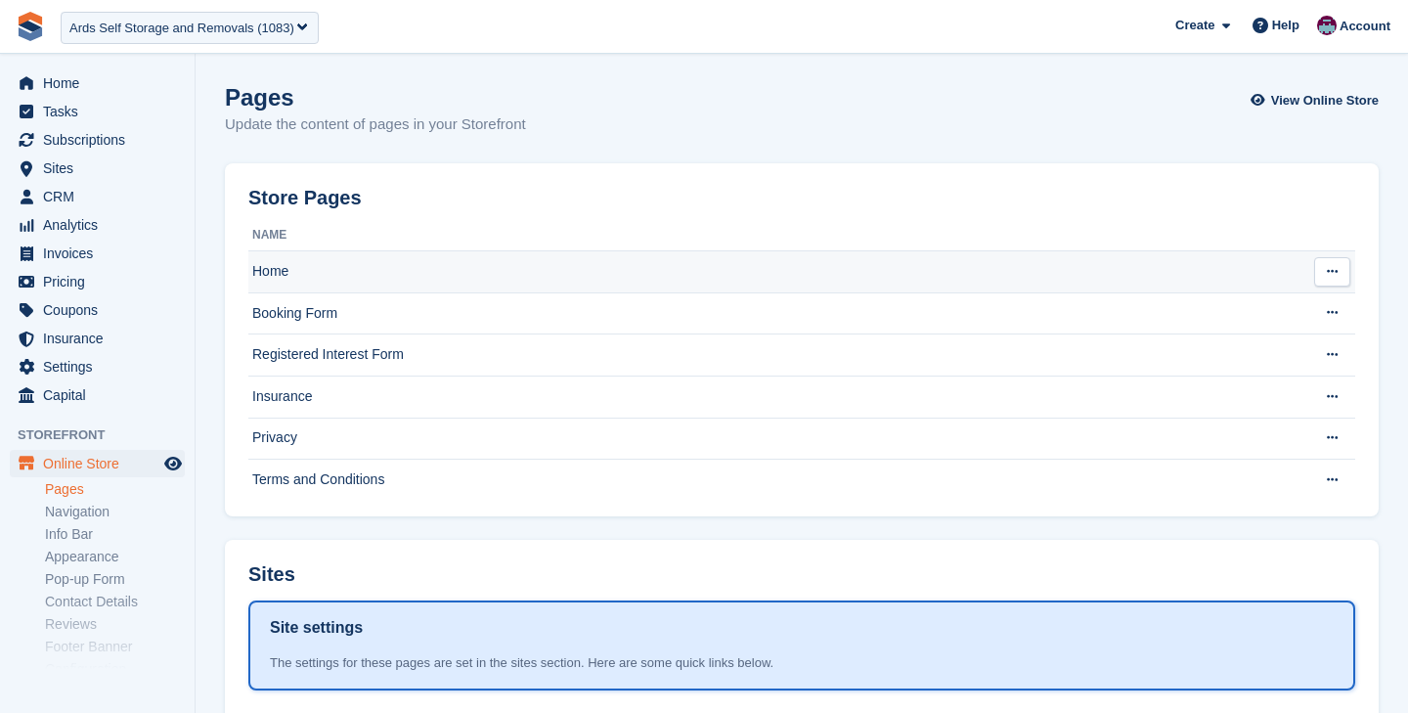
click at [336, 272] on td "Home" at bounding box center [773, 272] width 1051 height 42
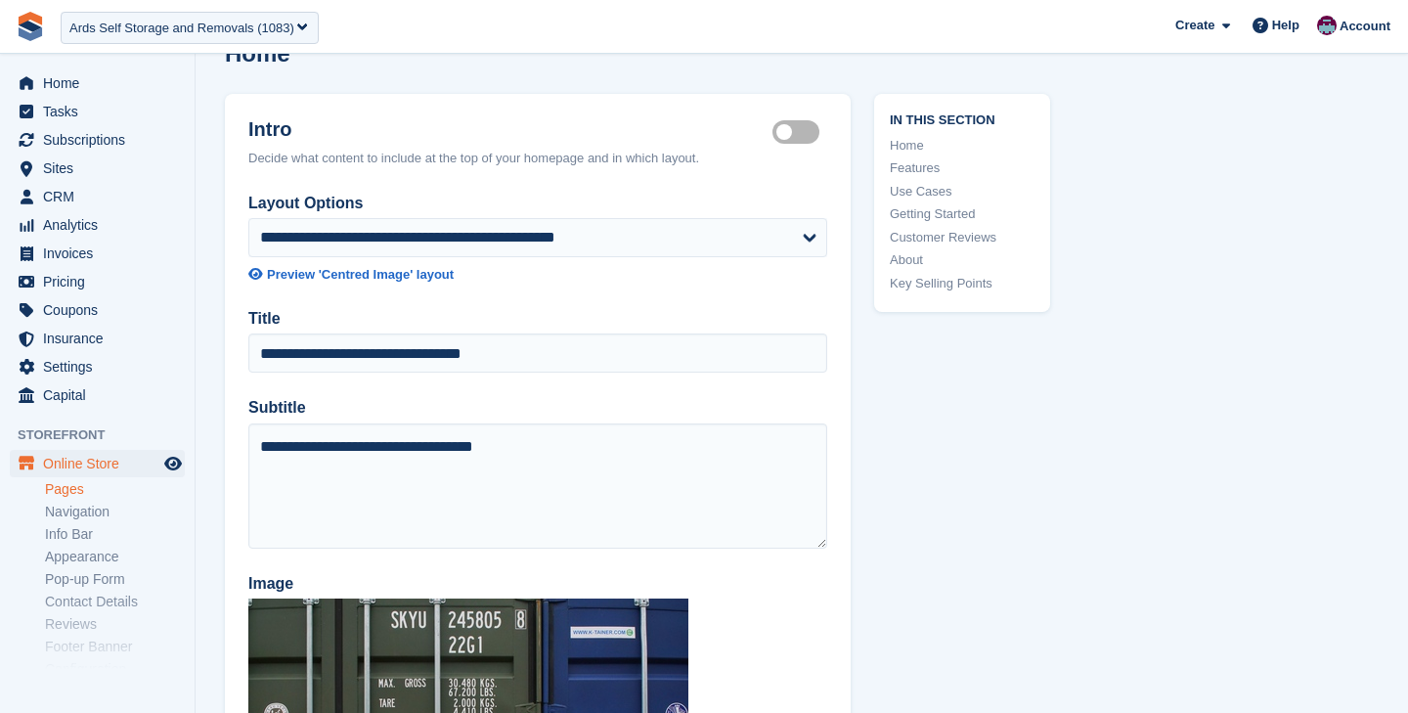
scroll to position [47, 0]
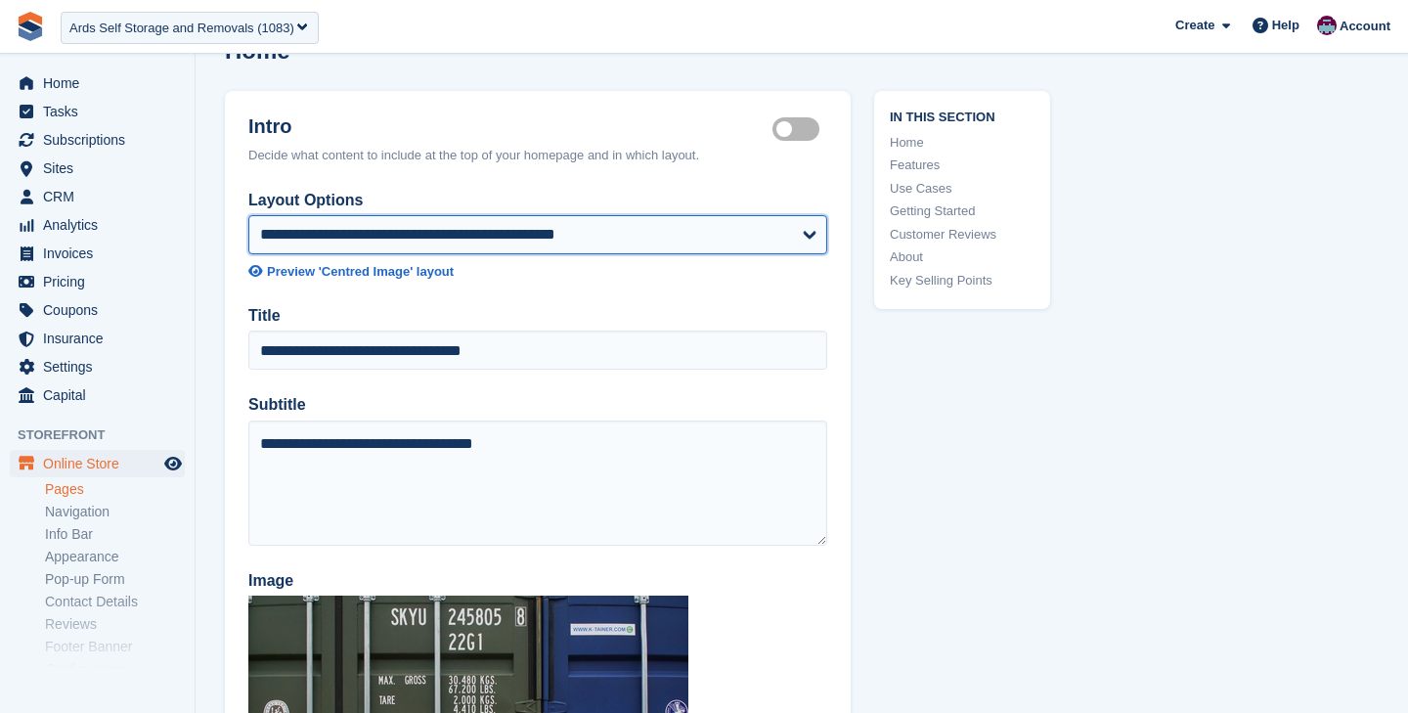
click at [818, 224] on select "**********" at bounding box center [537, 234] width 579 height 39
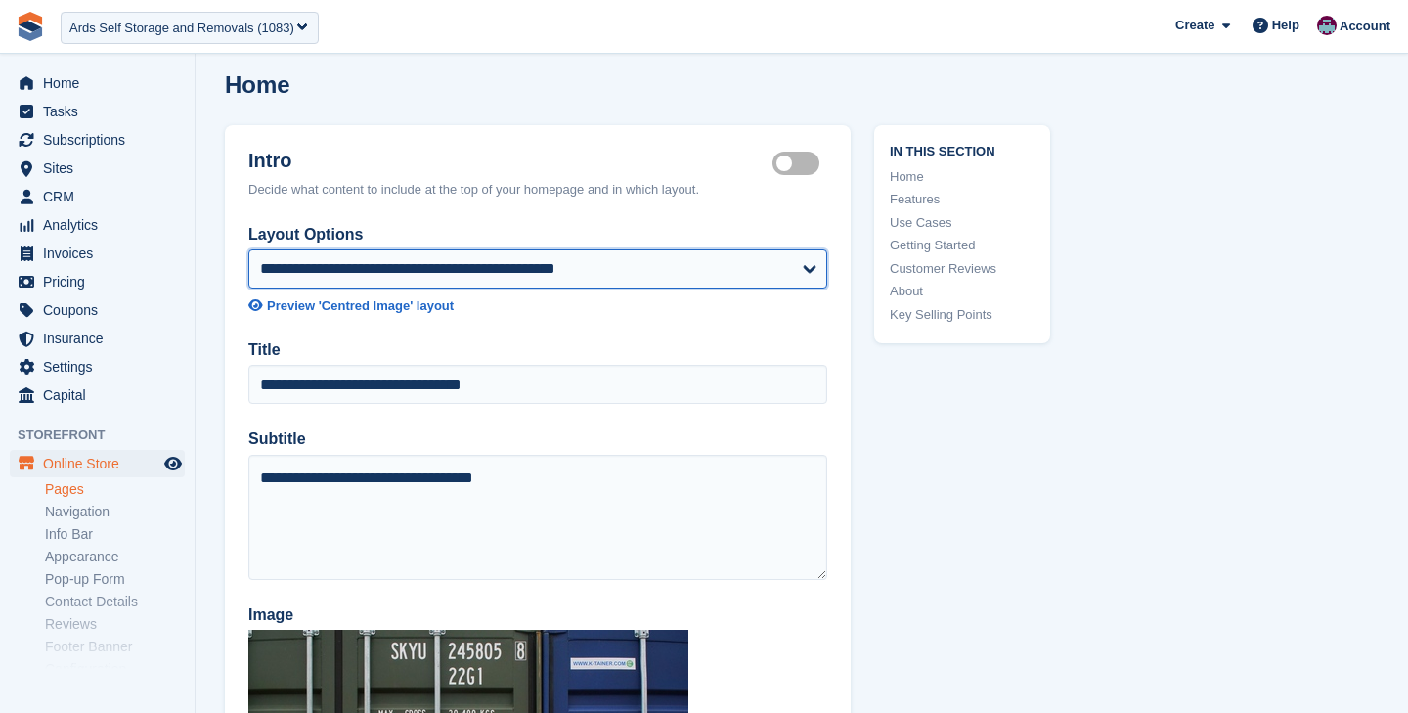
scroll to position [0, 0]
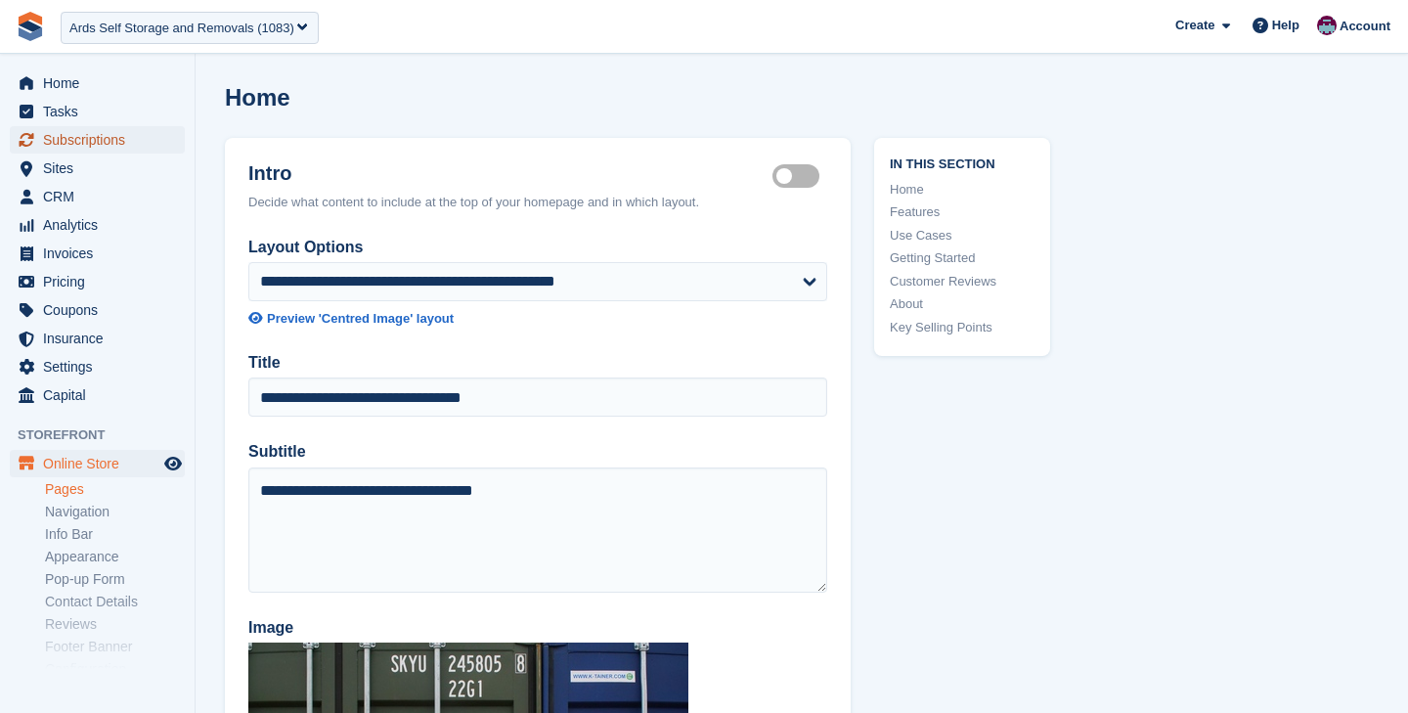
click at [109, 134] on span "Subscriptions" at bounding box center [101, 139] width 117 height 27
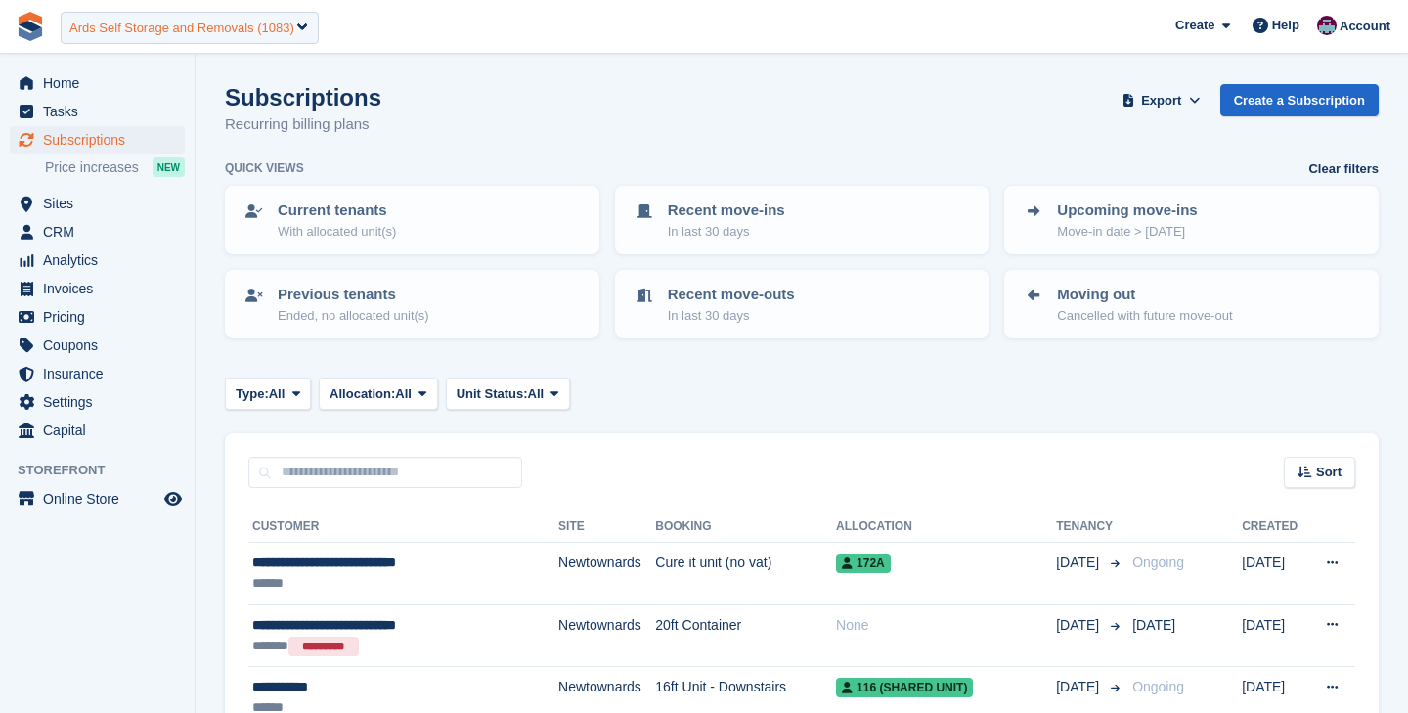
click at [153, 38] on div "Ards Self Storage and Removals (1083)" at bounding box center [190, 28] width 258 height 32
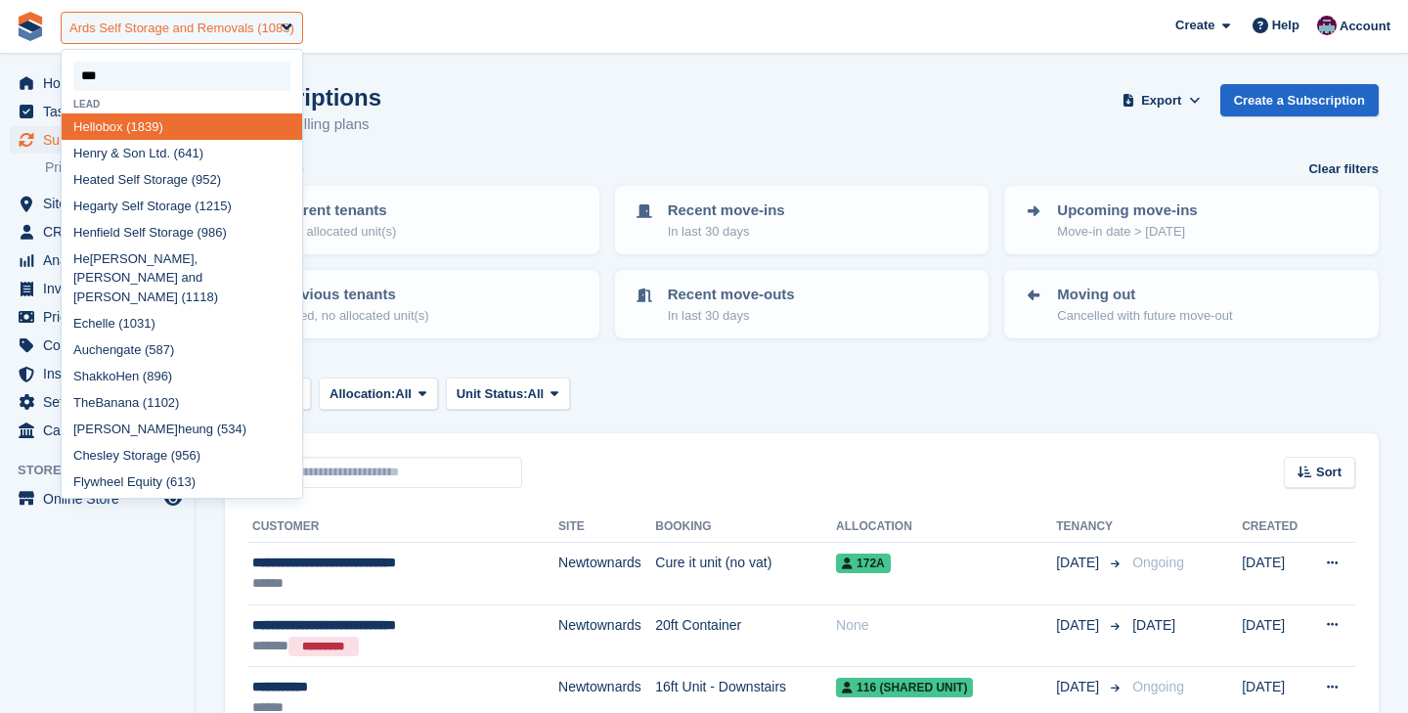
type input "****"
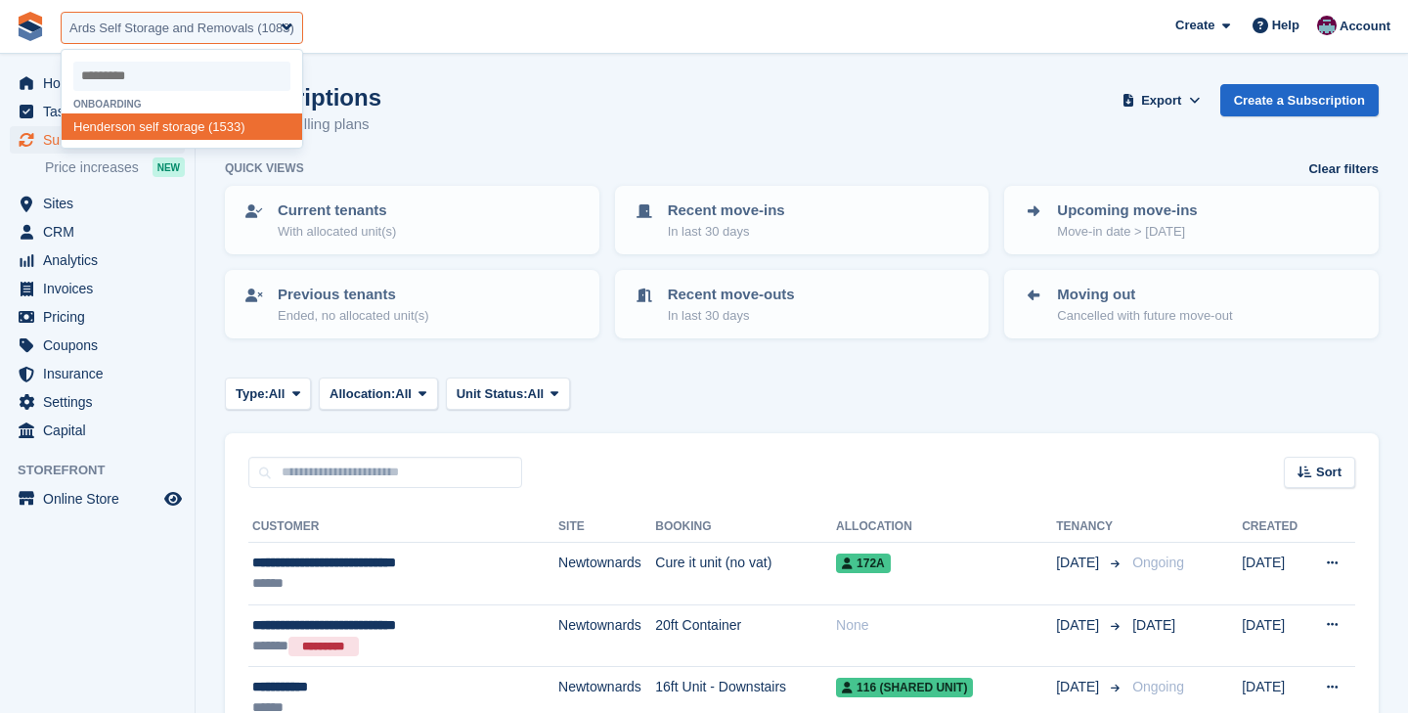
select select "****"
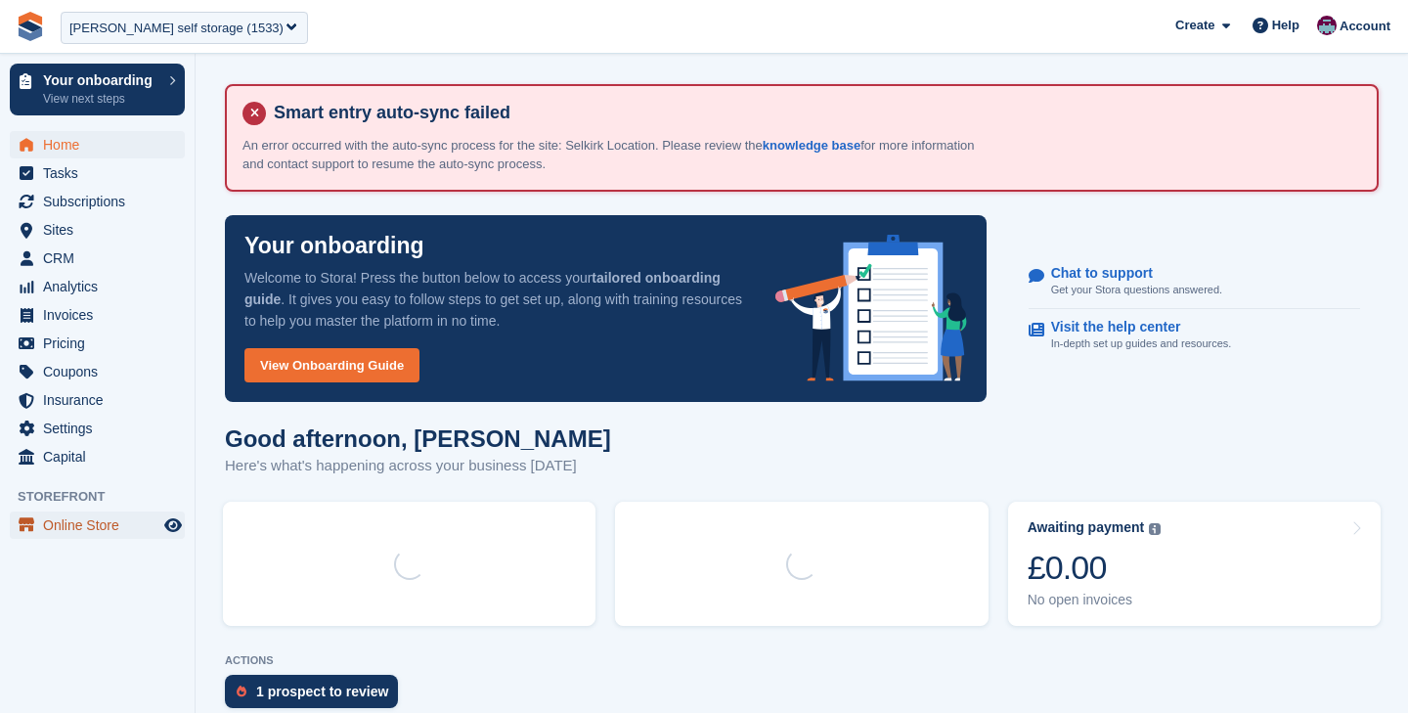
click at [95, 515] on span "Online Store" at bounding box center [101, 524] width 117 height 27
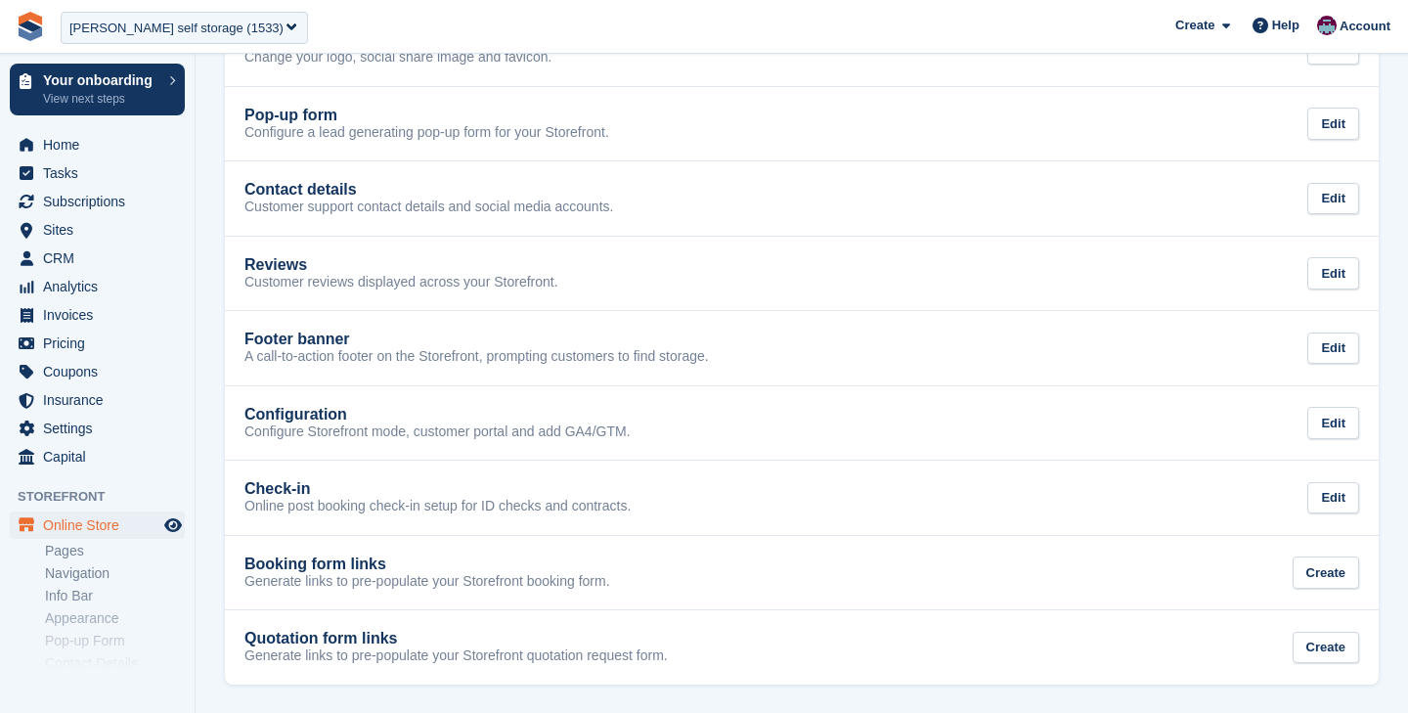
scroll to position [235, 0]
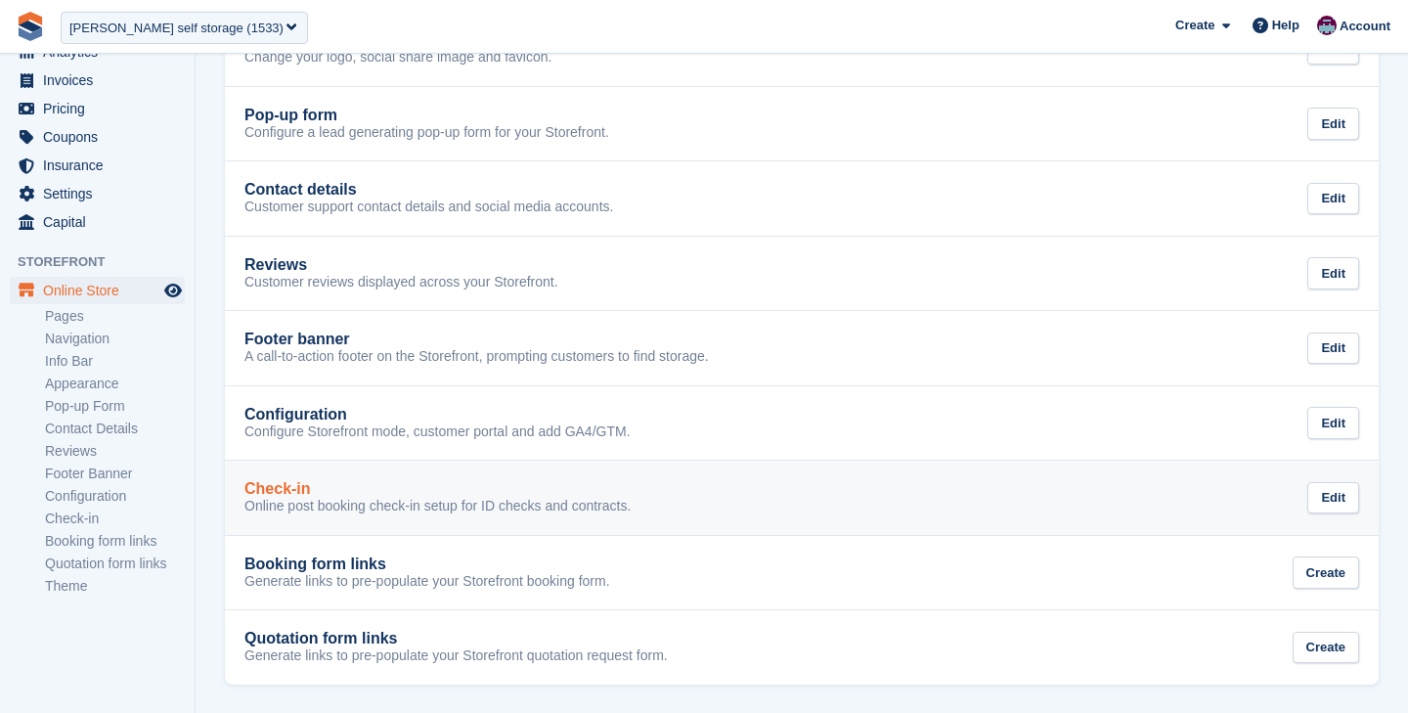
click at [369, 510] on p "Online post booking check-in setup for ID checks and contracts." at bounding box center [437, 507] width 386 height 18
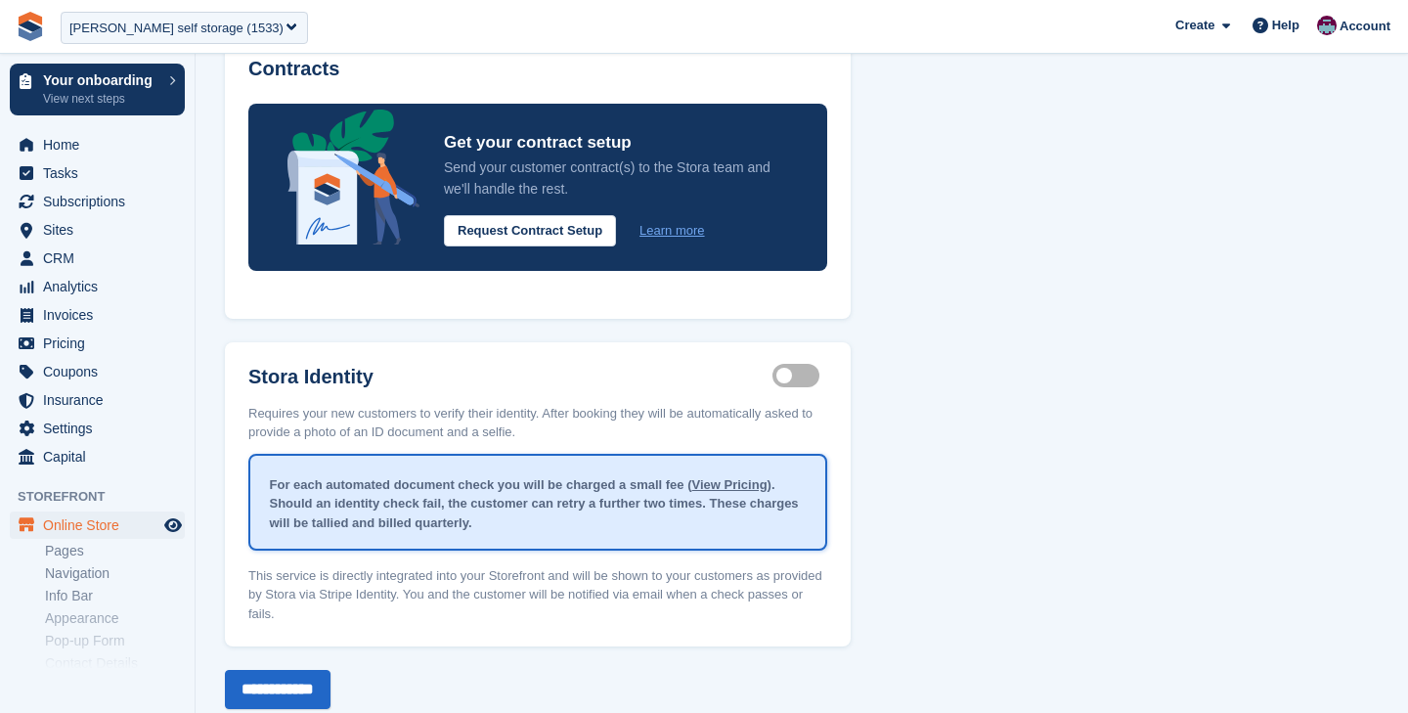
scroll to position [521, 0]
